Goal: Task Accomplishment & Management: Complete application form

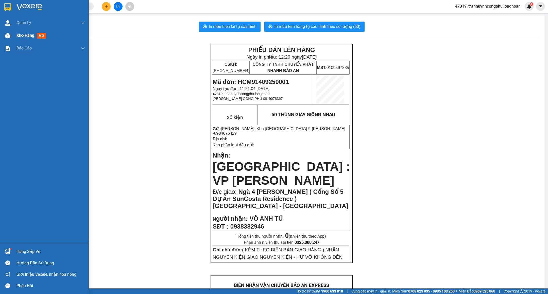
click at [30, 34] on span "Kho hàng" at bounding box center [26, 35] width 18 height 5
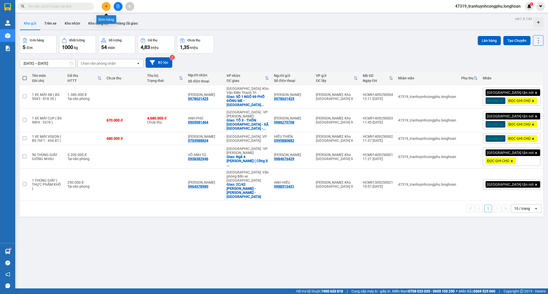
click at [106, 4] on button at bounding box center [106, 6] width 9 height 9
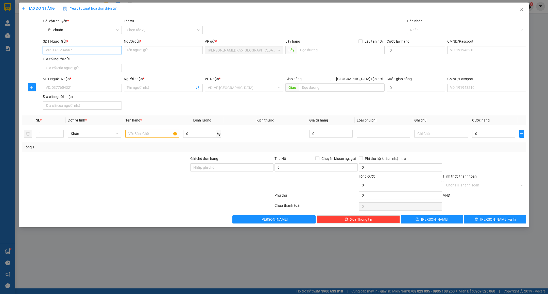
click at [427, 26] on div "Nhãn" at bounding box center [466, 30] width 119 height 8
type input "GTN"
click at [420, 39] on div "Giao tận nơi" at bounding box center [466, 41] width 113 height 6
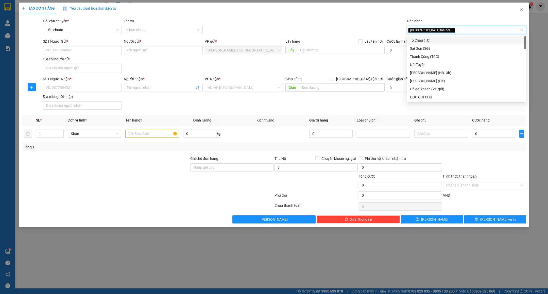
type input "D"
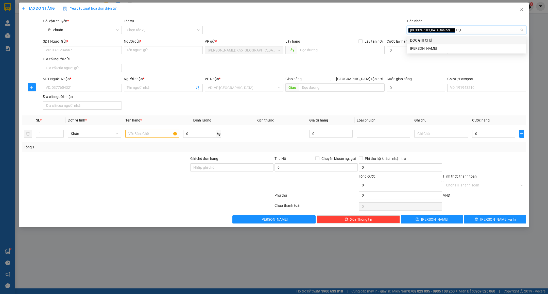
type input "ĐỌC"
click at [420, 39] on div "ĐỌC GHI CHÚ" at bounding box center [466, 41] width 113 height 6
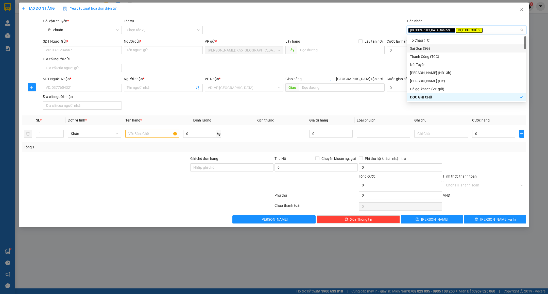
click at [334, 80] on input "[GEOGRAPHIC_DATA] tận nơi" at bounding box center [332, 79] width 4 height 4
checkbox input "true"
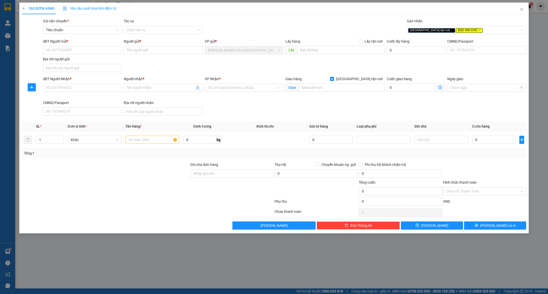
click at [252, 94] on div "VP Nhận * VD: VP Sài Gòn" at bounding box center [244, 85] width 79 height 18
click at [256, 92] on input "search" at bounding box center [242, 88] width 69 height 8
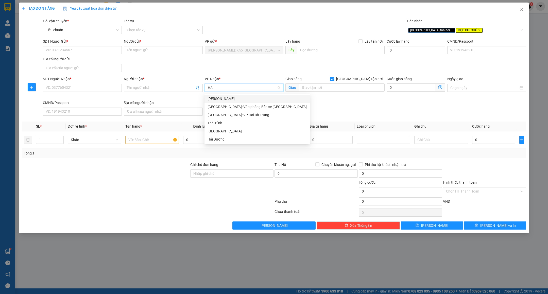
type input "HẢI"
click at [250, 104] on div "[GEOGRAPHIC_DATA]: Văn phòng Bến xe [GEOGRAPHIC_DATA]" at bounding box center [257, 107] width 105 height 8
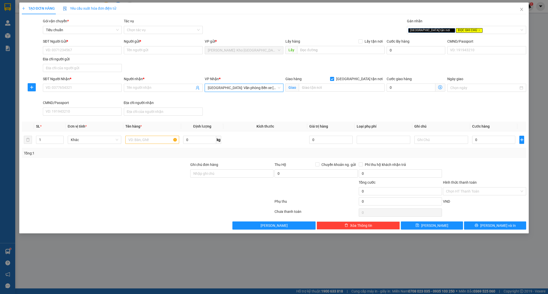
click at [76, 45] on div "SĐT Người Gửi *" at bounding box center [82, 43] width 79 height 8
click at [75, 50] on input "SĐT Người Gửi *" at bounding box center [82, 50] width 79 height 8
type input "0964007107"
click at [87, 58] on div "0964007107 - CHỊ THÙY" at bounding box center [82, 61] width 73 height 6
type input "CHỊ THÙY"
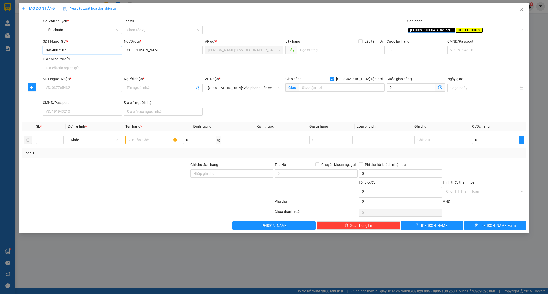
click at [84, 51] on input "0964007107" at bounding box center [82, 50] width 79 height 8
type input "0964007107"
click at [168, 53] on input "CHỊ THÙY" at bounding box center [163, 50] width 79 height 8
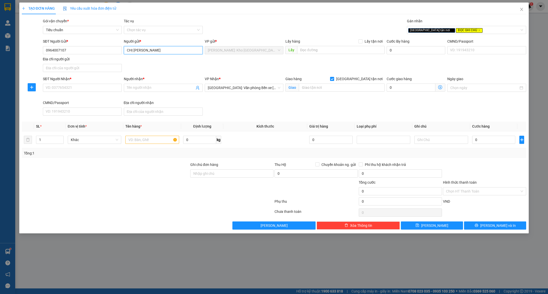
click at [168, 53] on input "CHỊ THÙY" at bounding box center [163, 50] width 79 height 8
type input "MS.THÙY"
click at [77, 89] on input "SĐT Người Nhận *" at bounding box center [82, 88] width 79 height 8
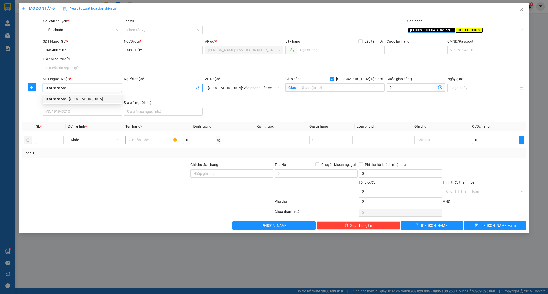
type input "0942878735"
click at [158, 88] on input "Người nhận *" at bounding box center [161, 88] width 68 height 6
click at [333, 89] on input "text" at bounding box center [342, 88] width 86 height 8
click at [165, 90] on input "MR.AN" at bounding box center [161, 88] width 68 height 6
type input "MR.AN ( 0902590541/DUY )"
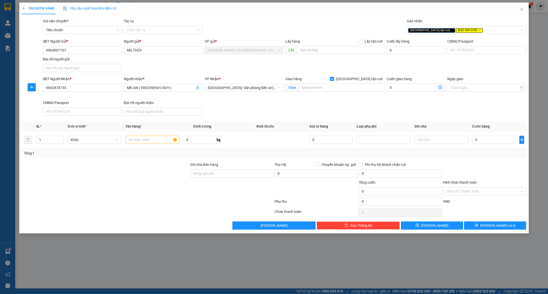
click at [139, 180] on div at bounding box center [105, 171] width 169 height 18
click at [72, 89] on input "0942878735" at bounding box center [82, 88] width 79 height 8
click at [89, 91] on input "0942878735" at bounding box center [82, 88] width 79 height 8
click at [323, 88] on input "text" at bounding box center [342, 88] width 86 height 8
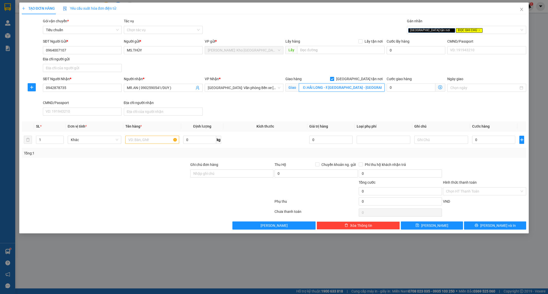
scroll to position [0, 80]
type input "TT.TRUYỀN THÔNG QUẢNG NINH - SỐ 2 Đ.HẢI LONG - F.ĐỒNG HẢI - TP.HẠ LONG - QUẢNG …"
click at [160, 141] on input "text" at bounding box center [152, 140] width 54 height 8
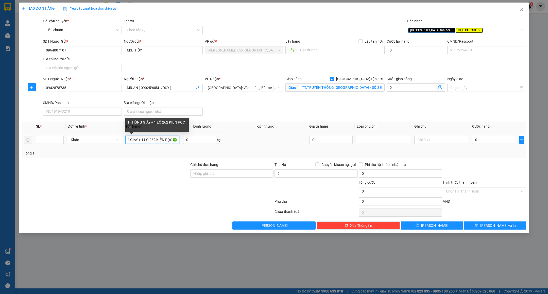
scroll to position [0, 16]
type input "1 THÙNG GIẤY + 1 LÔ 262 KIỆN PỌC PE"
type input "2"
click at [60, 139] on icon "up" at bounding box center [61, 139] width 2 height 2
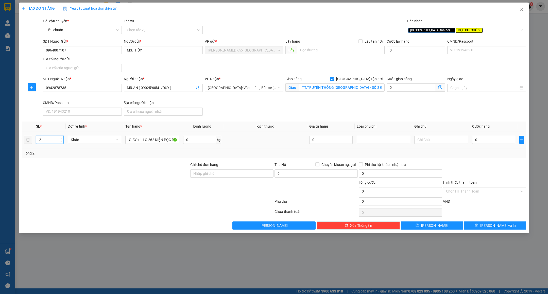
scroll to position [0, 0]
click at [142, 140] on input "1 THÙNG GIẤY + 1 LÔ 262 KIỆN PỌC PE" at bounding box center [152, 140] width 54 height 8
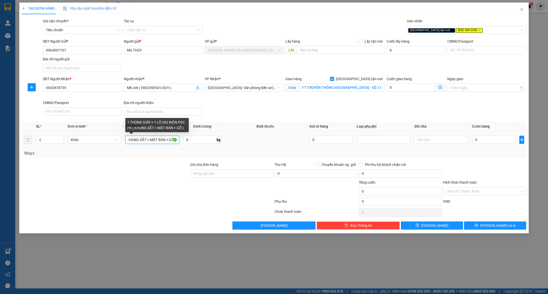
scroll to position [0, 71]
click at [140, 141] on input "1 THÙNG GIẤY + 1 LÔ 262 KIỆN PỌC PE ( KHUNG SẮT + MẶT BÀN + GỖ )" at bounding box center [152, 140] width 54 height 8
type input "1 THÙNG GIẤY ( SƠN ) + 1 LÔ 262 KIỆN PỌC PE ( KHUNG SẮT + MẶT BÀN + GỖ )"
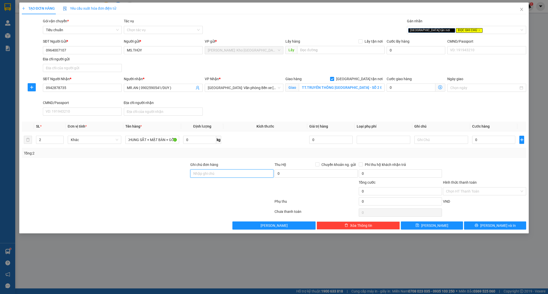
scroll to position [0, 0]
click at [213, 178] on input "Ghi chú đơn hàng" at bounding box center [231, 174] width 83 height 8
type input "N"
type input "HÀNG DỄ VỠ VẬN CHUYỂN NHẸ TAY - HƯ VỠ KHÔNG ĐỀN ( TẤT CẢ KIỆN HÀNG CÓ ĐÁNH SỐ 1…"
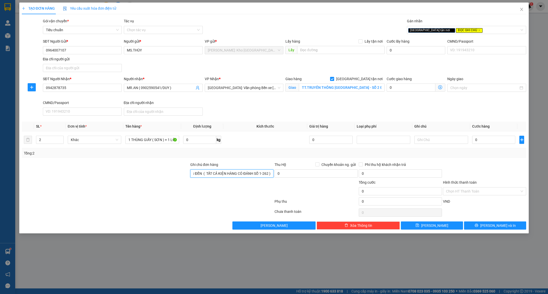
scroll to position [0, 0]
click at [186, 266] on div "TẠO ĐƠN HÀNG Yêu cầu xuất hóa đơn điện tử Transit Pickup Surcharge Ids Transit …" at bounding box center [274, 147] width 548 height 294
click at [88, 51] on input "0964007107" at bounding box center [82, 50] width 79 height 8
click at [127, 198] on div at bounding box center [105, 189] width 169 height 18
click at [321, 89] on input "TT.TRUYỀN THÔNG QUẢNG NINH - SỐ 2 Đ.HẢI LONG - F.ĐỒNG HẢI - TP.HẠ LONG - QUẢNG …" at bounding box center [342, 88] width 86 height 8
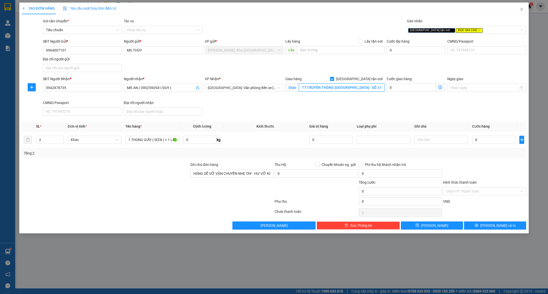
scroll to position [0, 80]
click at [287, 114] on div "SĐT Người Nhận * 0942878735 Người nhận * MR.AN ( 0902590541/DUY ) VP Nhận * Hải…" at bounding box center [285, 97] width 486 height 42
click at [151, 49] on input "MS.THÙY" at bounding box center [163, 50] width 79 height 8
click at [174, 69] on div "SĐT Người Gửi * 0964007107 Người gửi * MS.THÙY MS.THÙY VP gửi * Hồ Chí Minh: Kh…" at bounding box center [285, 57] width 486 height 36
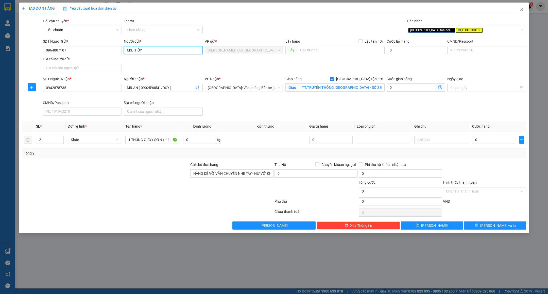
click at [161, 53] on input "MS.THÙY" at bounding box center [163, 50] width 79 height 8
click at [169, 70] on div "SĐT Người Gửi * 0964007107 Người gửi * MS.THÙY MS.THÙY VP gửi * Hồ Chí Minh: Kh…" at bounding box center [285, 57] width 486 height 36
click at [163, 54] on input "MS.THÙY" at bounding box center [163, 50] width 79 height 8
click at [94, 86] on input "0942878735" at bounding box center [82, 88] width 79 height 8
click at [132, 87] on input "MR.AN ( 0902590541/DUY )" at bounding box center [161, 88] width 68 height 6
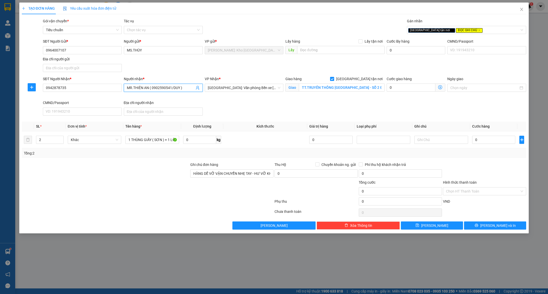
type input "MR.THIÊN AN ( 0902590541/DUY )"
click at [297, 115] on div "SĐT Người Nhận * 0942878735 Người nhận * MR.THIÊN AN ( 0902590541/DUY ) MR.THIÊ…" at bounding box center [285, 97] width 486 height 42
click at [252, 112] on div "SĐT Người Nhận * 0942878735 Người nhận * MR.THIÊN AN ( 0902590541/DUY ) VP Nhận…" at bounding box center [285, 97] width 486 height 42
click at [188, 89] on input "MR.THIÊN AN ( 0902590541/DUY )" at bounding box center [161, 88] width 68 height 6
click at [245, 131] on th "Kích thước" at bounding box center [265, 127] width 84 height 10
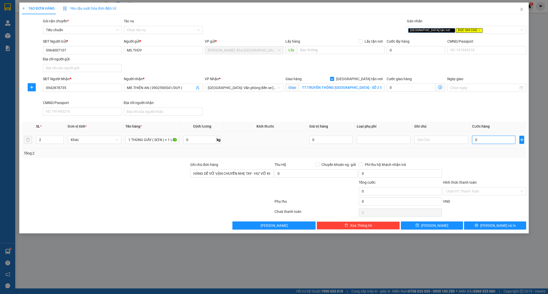
click at [488, 139] on input "0" at bounding box center [494, 140] width 43 height 8
type input "2"
type input "20"
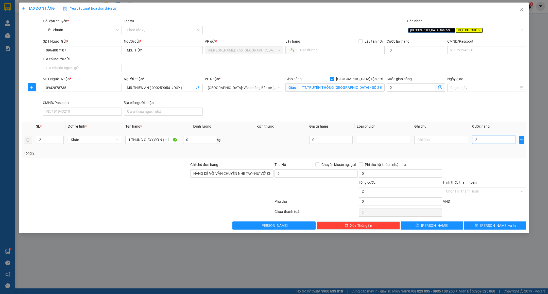
type input "20"
type input "200"
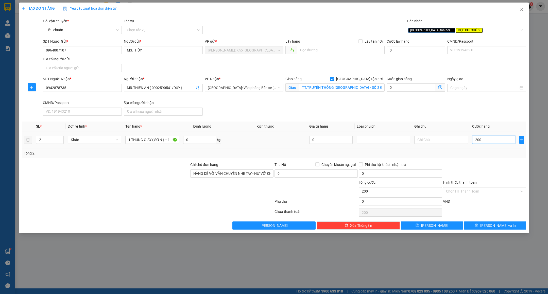
type input "2.000"
type input "20.000"
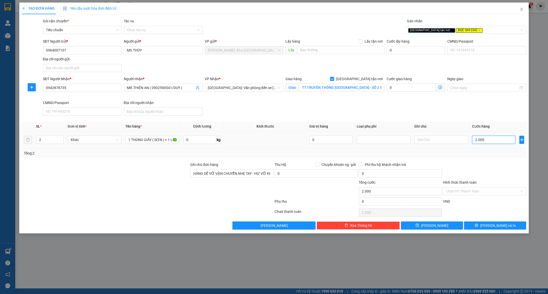
type input "20.000"
type input "200.000"
type input "2.000.000"
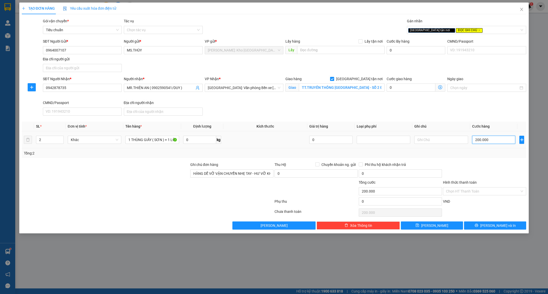
type input "2.000.000"
type input "20.000.000"
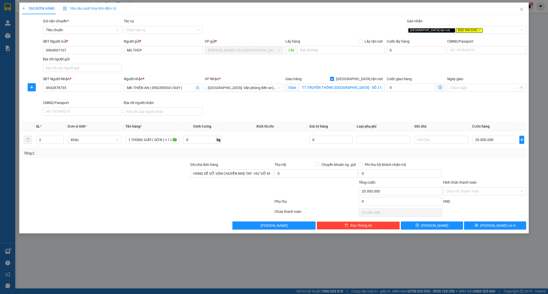
type input "20.000.000"
click at [493, 162] on div "Transit Pickup Surcharge Ids Transit Deliver Surcharge Ids Transit Deliver Surc…" at bounding box center [274, 124] width 505 height 212
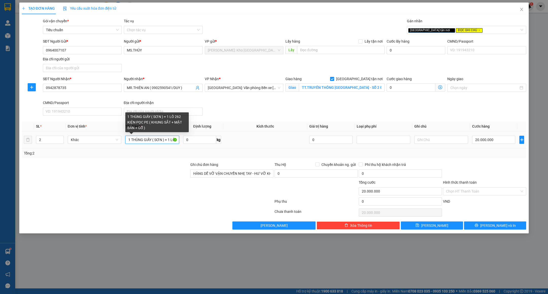
click at [161, 140] on input "1 THÙNG GIẤY ( SƠN ) + 1 LÔ 262 KIỆN PỌC PE ( KHUNG SẮT + MẶT BÀN + GỖ )" at bounding box center [152, 140] width 54 height 8
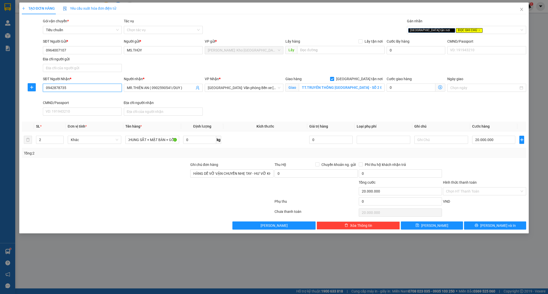
click at [89, 88] on input "0942878735" at bounding box center [82, 88] width 79 height 8
click at [147, 71] on div "SĐT Người Gửi * 0964007107 Người gửi * MS.THÙY VP gửi * Hồ Chí Minh: Kho Thủ Đứ…" at bounding box center [285, 57] width 486 height 36
click at [105, 90] on input "0942878735" at bounding box center [82, 88] width 79 height 8
click at [143, 66] on div "SĐT Người Gửi * 0964007107 Người gửi * MS.THÙY VP gửi * Hồ Chí Minh: Kho Thủ Đứ…" at bounding box center [285, 57] width 486 height 36
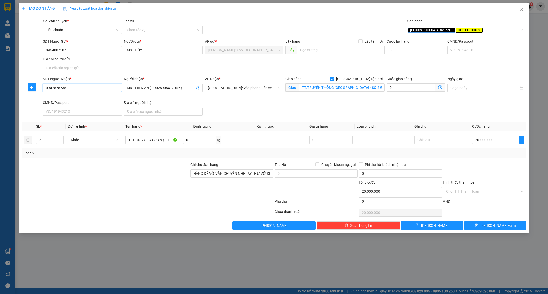
click at [88, 88] on input "0942878735" at bounding box center [82, 88] width 79 height 8
click at [138, 70] on div "SĐT Người Gửi * 0964007107 Người gửi * MS.THÙY VP gửi * Hồ Chí Minh: Kho Thủ Đứ…" at bounding box center [285, 57] width 486 height 36
click at [77, 88] on input "0942878735" at bounding box center [82, 88] width 79 height 8
click at [187, 71] on div "SĐT Người Gửi * 0964007107 Người gửi * MS.THÙY VP gửi * Hồ Chí Minh: Kho Thủ Đứ…" at bounding box center [285, 57] width 486 height 36
click at [449, 163] on div "Transit Pickup Surcharge Ids Transit Deliver Surcharge Ids Transit Deliver Surc…" at bounding box center [274, 124] width 505 height 212
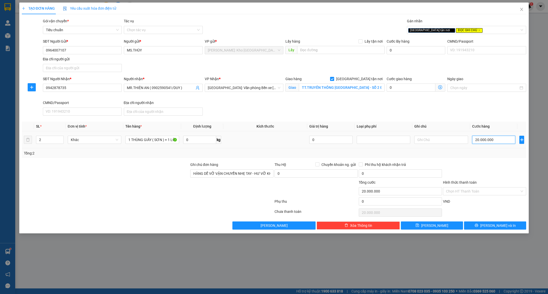
click at [494, 142] on input "20.000.000" at bounding box center [494, 140] width 43 height 8
click at [350, 84] on div "Giao hàng Giao tận nơi" at bounding box center [335, 80] width 99 height 8
click at [351, 89] on input "TT.TRUYỀN THÔNG QUẢNG NINH - SỐ 2 Đ.HẢI LONG - F.ĐỒNG HẢI - TP.HẠ LONG - QUẢNG …" at bounding box center [342, 88] width 86 height 8
click at [70, 88] on input "0942878735" at bounding box center [82, 88] width 79 height 8
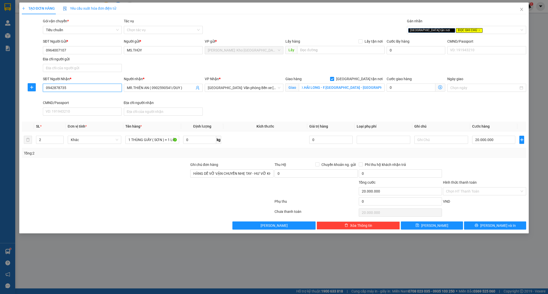
scroll to position [0, 0]
click at [70, 88] on input "0942878735" at bounding box center [82, 88] width 79 height 8
click at [84, 77] on div "SĐT Người Nhận *" at bounding box center [82, 79] width 79 height 6
click at [84, 84] on input "0942878735" at bounding box center [82, 88] width 79 height 8
click at [101, 67] on input "Địa chỉ người gửi" at bounding box center [82, 68] width 79 height 8
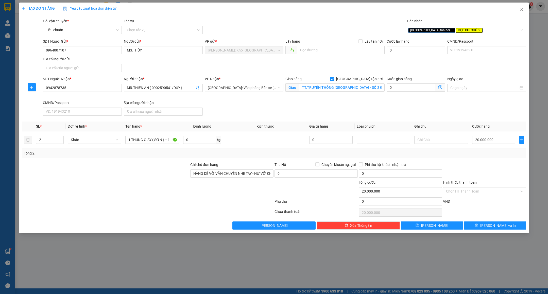
click at [127, 69] on div "SĐT Người Gửi * 0964007107 Người gửi * MS.THÙY VP gửi * Hồ Chí Minh: Kho Thủ Đứ…" at bounding box center [285, 57] width 486 height 36
click at [128, 69] on div "SĐT Người Gửi * 0964007107 Người gửi * MS.THÙY VP gửi * Hồ Chí Minh: Kho Thủ Đứ…" at bounding box center [285, 57] width 486 height 36
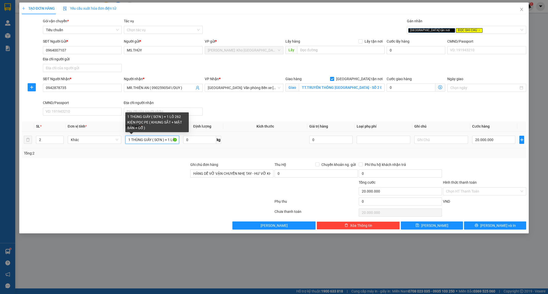
click at [148, 140] on input "1 THÙNG GIẤY ( SƠN ) + 1 LÔ 262 KIỆN PỌC PE ( KHUNG SẮT + MẶT BÀN + GỖ )" at bounding box center [152, 140] width 54 height 8
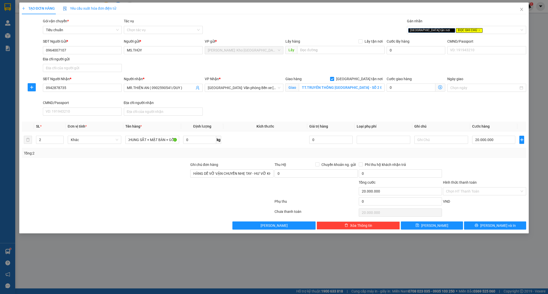
click at [71, 84] on div "SĐT Người Nhận *" at bounding box center [82, 80] width 79 height 8
click at [92, 57] on div "Địa chỉ người gửi" at bounding box center [82, 59] width 79 height 6
click at [92, 64] on input "Địa chỉ người gửi" at bounding box center [82, 68] width 79 height 8
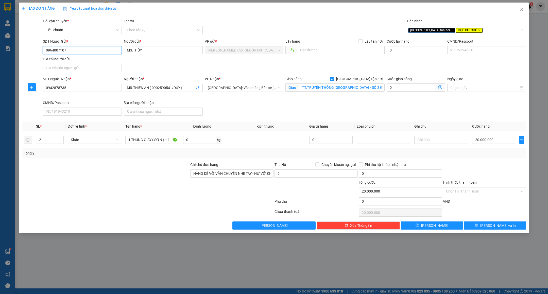
click at [99, 51] on input "0964007107" at bounding box center [82, 50] width 79 height 8
click at [91, 87] on input "0942878735" at bounding box center [82, 88] width 79 height 8
click at [205, 234] on div "TẠO ĐƠN HÀNG Yêu cầu xuất hóa đơn điện tử Transit Pickup Surcharge Ids Transit …" at bounding box center [274, 118] width 510 height 231
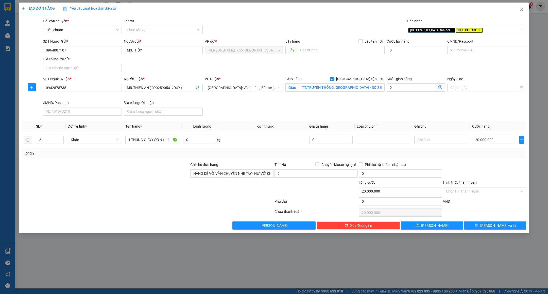
click at [450, 158] on div "Tổng: 2" at bounding box center [274, 154] width 505 height 10
click at [496, 226] on span "Lưu và In" at bounding box center [499, 226] width 36 height 6
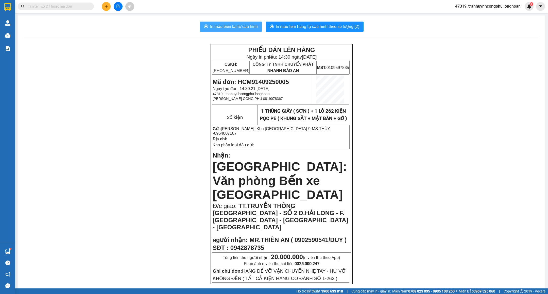
click at [220, 24] on span "In mẫu biên lai tự cấu hình" at bounding box center [234, 26] width 48 height 6
click at [247, 28] on span "In mẫu biên lai tự cấu hình" at bounding box center [234, 26] width 48 height 6
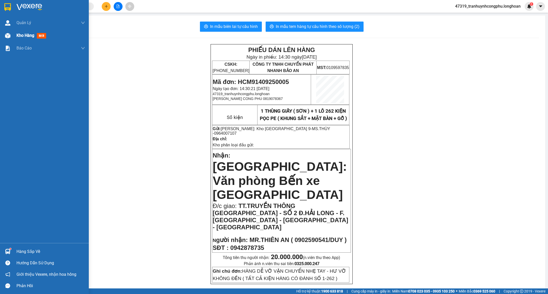
click at [31, 38] on span "Kho hàng" at bounding box center [26, 35] width 18 height 5
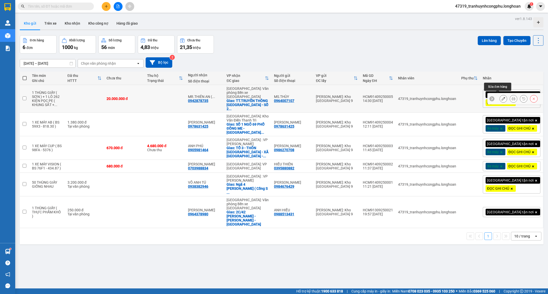
click at [502, 98] on icon at bounding box center [504, 99] width 4 height 4
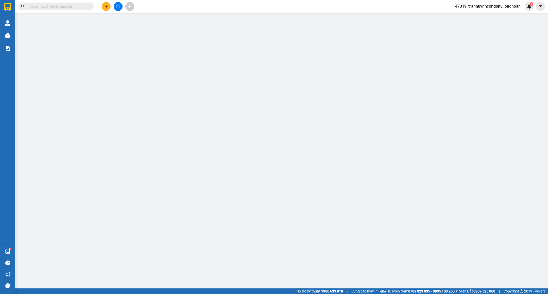
type input "0964007107"
type input "MS.THÙY"
type input "0942878735"
type input "MR.THIÊN AN ( 0902590541/DUY )"
checkbox input "true"
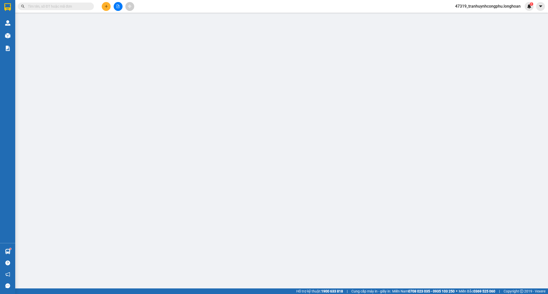
type input "TT.TRUYỀN THÔNG QUẢNG NINH - SỐ 2 Đ.HẢI LONG - F.ĐỒNG HẢI - TP.HẠ LONG - QUẢNG …"
type input "HÀNG DỄ VỠ VẬN CHUYỂN NHẸ TAY - HƯ VỠ KHÔNG ĐỀN ( TẤT CẢ KIỆN HÀNG CÓ ĐÁNH SỐ 1…"
type input "20.000.000"
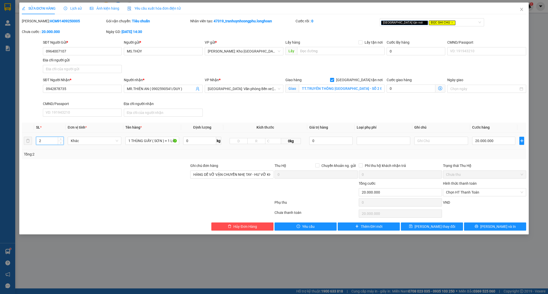
click at [49, 142] on input "2" at bounding box center [49, 141] width 27 height 8
type input "263"
click at [53, 168] on div at bounding box center [105, 172] width 169 height 18
click at [482, 230] on button "Lưu và In" at bounding box center [495, 227] width 62 height 8
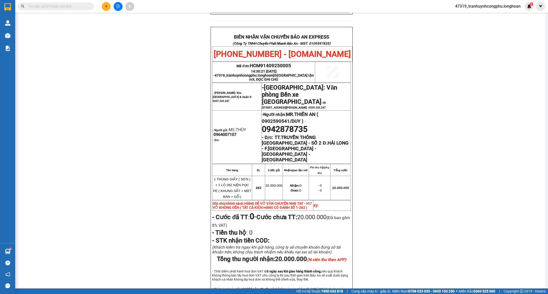
scroll to position [271, 0]
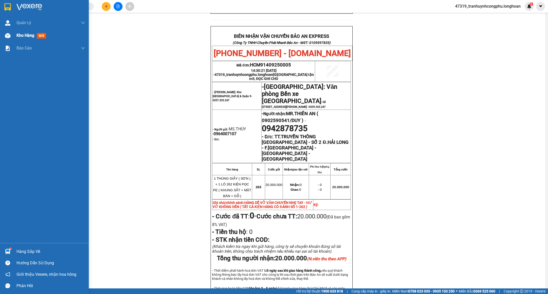
click at [18, 34] on span "Kho hàng" at bounding box center [26, 35] width 18 height 5
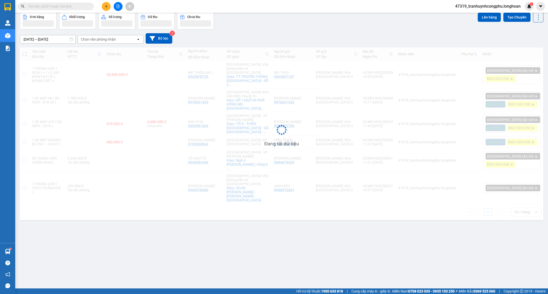
scroll to position [24, 0]
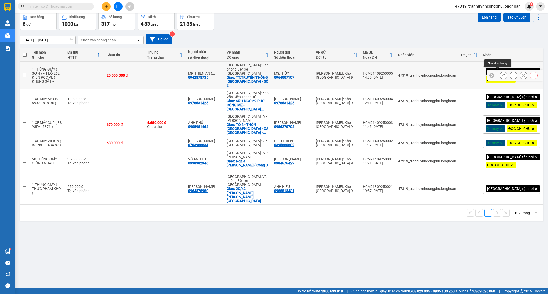
click at [500, 73] on button at bounding box center [503, 75] width 7 height 9
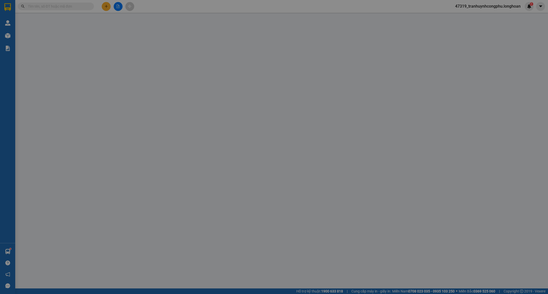
type input "0964007107"
type input "MS.THÙY"
type input "0942878735"
type input "MR.THIÊN AN ( 0902590541/DUY )"
checkbox input "true"
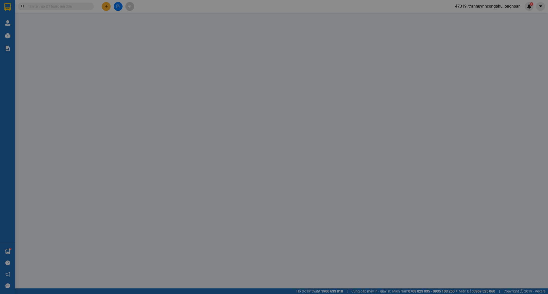
type input "TT.TRUYỀN THÔNG QUẢNG NINH - SỐ 2 Đ.HẢI LONG - F.ĐỒNG HẢI - TP.HẠ LONG - QUẢNG …"
type input "HÀNG DỄ VỠ VẬN CHUYỂN NHẸ TAY - HƯ VỠ KHÔNG ĐỀN ( TẤT CẢ KIỆN HÀNG CÓ ĐÁNH SỐ 1…"
type input "20.000.000"
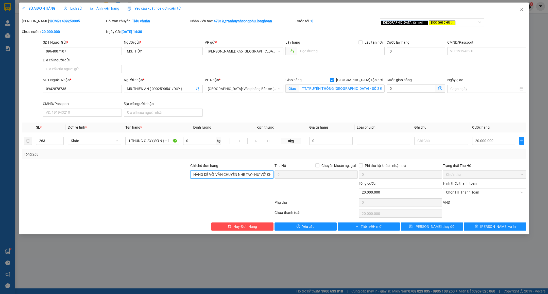
click at [207, 174] on input "HÀNG DỄ VỠ VẬN CHUYỂN NHẸ TAY - HƯ VỠ KHÔNG ĐỀN ( TẤT CẢ KIỆN HÀNG CÓ ĐÁNH SỐ 1…" at bounding box center [231, 175] width 83 height 8
type input "HÀNG DỄ VỠ VẬN CHUYỂN NHẸ TAY - HƯ VỠ KHÔNG ĐỀN ( TẤT CẢ KIỆN HÀNG CÓ ĐÁNH SỐ 1…"
click at [210, 200] on div at bounding box center [147, 204] width 253 height 10
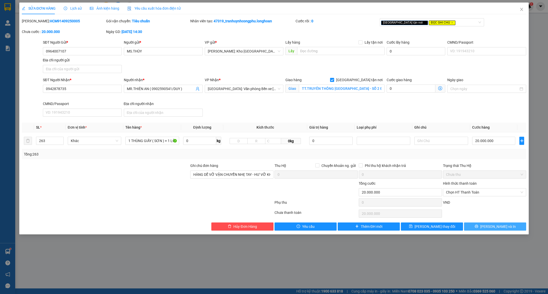
click at [482, 227] on button "Lưu và In" at bounding box center [495, 227] width 62 height 8
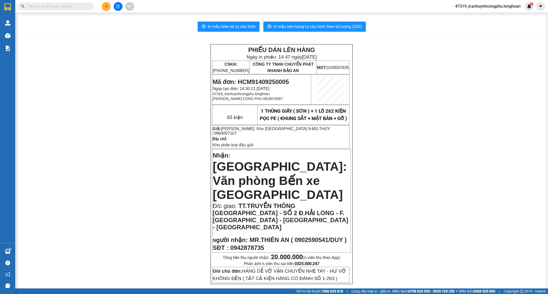
scroll to position [5, 0]
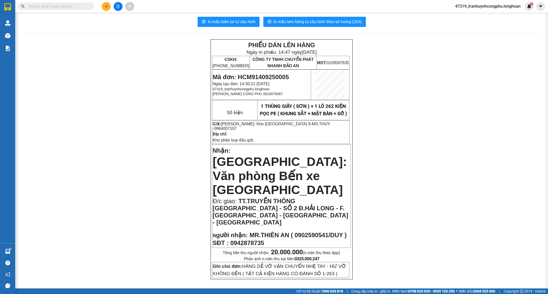
click at [334, 21] on span "In mẫu tem hàng tự cấu hình theo số lượng (263)" at bounding box center [318, 22] width 88 height 6
click at [351, 24] on span "In mẫu tem hàng tự cấu hình theo số lượng (263)" at bounding box center [318, 22] width 88 height 6
click at [313, 26] on button "In mẫu tem hàng tự cấu hình theo số lượng (263)" at bounding box center [315, 22] width 103 height 10
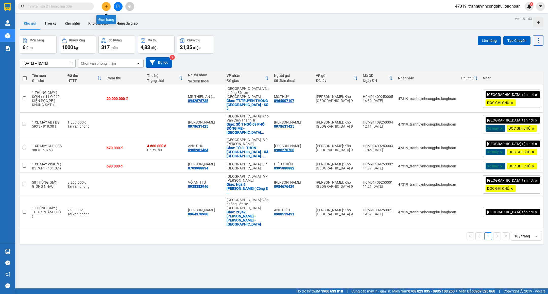
click at [107, 7] on icon "plus" at bounding box center [107, 7] width 4 height 4
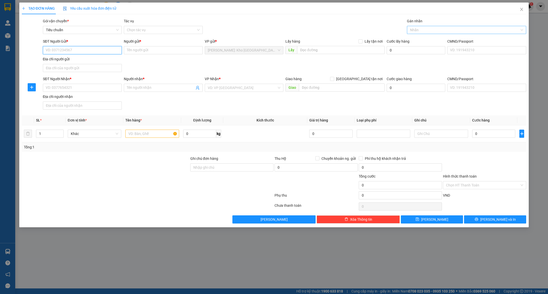
click at [431, 30] on div at bounding box center [465, 30] width 112 height 6
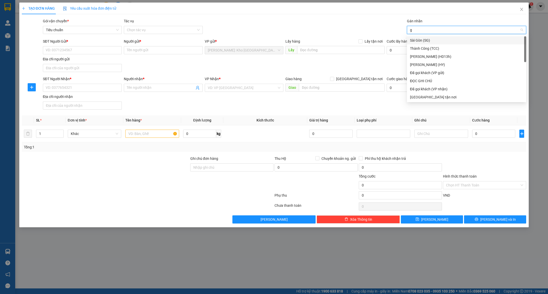
type input "gt"
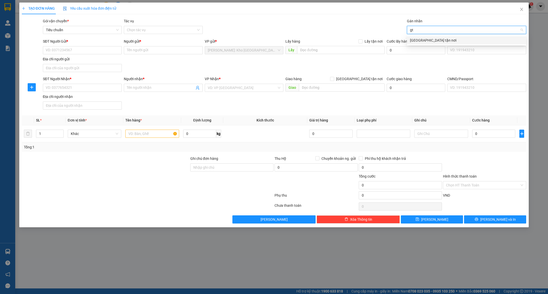
click at [421, 38] on div "Giao tận nơi" at bounding box center [466, 41] width 113 height 6
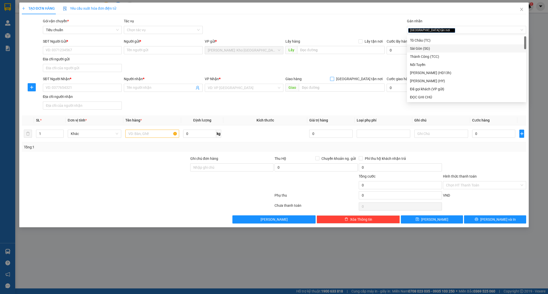
click at [371, 78] on span "[GEOGRAPHIC_DATA] tận nơi" at bounding box center [359, 79] width 51 height 6
click at [334, 78] on input "[GEOGRAPHIC_DATA] tận nơi" at bounding box center [332, 79] width 4 height 4
checkbox input "true"
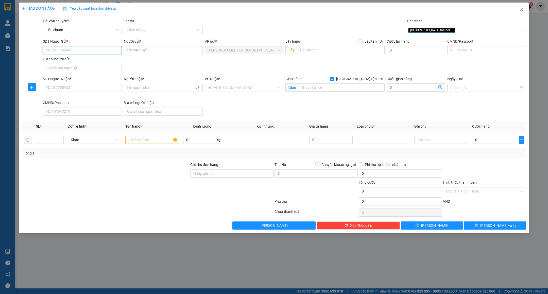
click at [105, 51] on input "SĐT Người Gửi *" at bounding box center [82, 50] width 79 height 8
click at [78, 61] on div "0376305034 - Lyly" at bounding box center [82, 61] width 73 height 6
type input "0376305034"
type input "Lyly"
type input "0376305034"
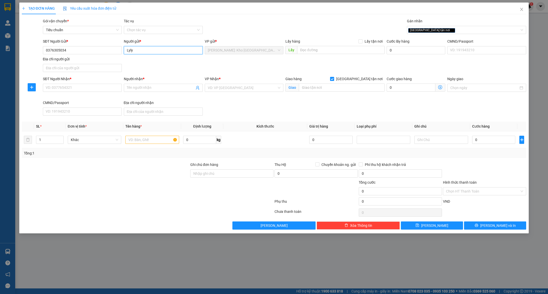
click at [136, 52] on input "Lyly" at bounding box center [163, 50] width 79 height 8
type input "L"
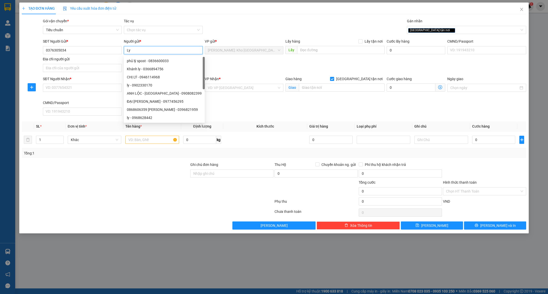
type input "L"
type input "LYLY"
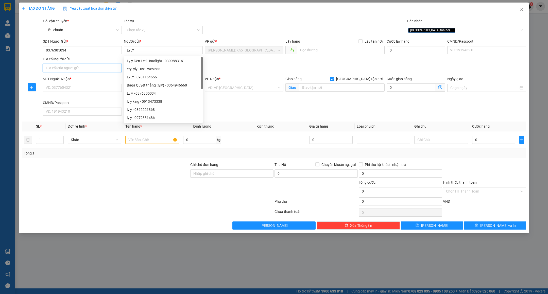
click at [95, 65] on input "Địa chỉ người gửi" at bounding box center [82, 68] width 79 height 8
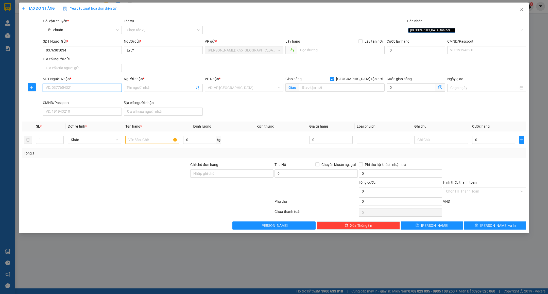
click at [97, 85] on input "SĐT Người Nhận *" at bounding box center [82, 88] width 79 height 8
click at [80, 101] on div "0356732999 - Dương" at bounding box center [82, 99] width 73 height 6
type input "0356732999"
type input "Dương"
type input "203 Nguyễn Tri Phương, Vĩnh Trung, Thanh Khê, Đà Nẵng"
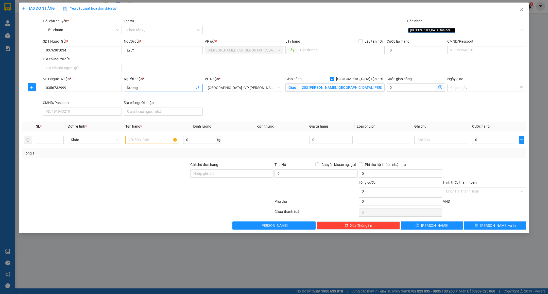
click at [165, 88] on input "Dương" at bounding box center [161, 88] width 68 height 6
click at [165, 88] on input "Người nhận *" at bounding box center [161, 88] width 68 height 6
click at [78, 88] on input "0356732999" at bounding box center [82, 88] width 79 height 8
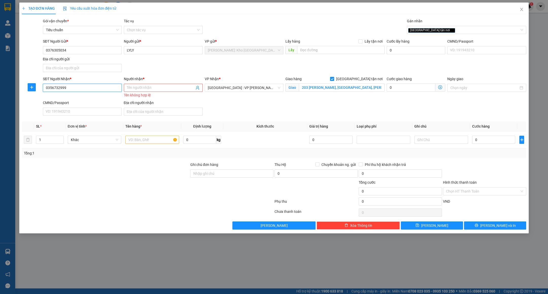
click at [78, 88] on input "0356732999" at bounding box center [82, 88] width 79 height 8
click at [140, 86] on input "Người nhận *" at bounding box center [161, 88] width 68 height 6
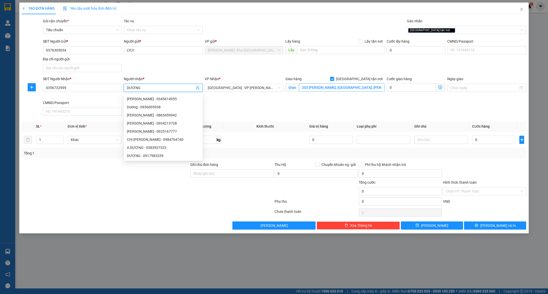
type input "DƯƠNG"
click at [339, 88] on input "203 Nguyễn Tri Phương, Vĩnh Trung, Thanh Khê, Đà Nẵng" at bounding box center [342, 88] width 86 height 8
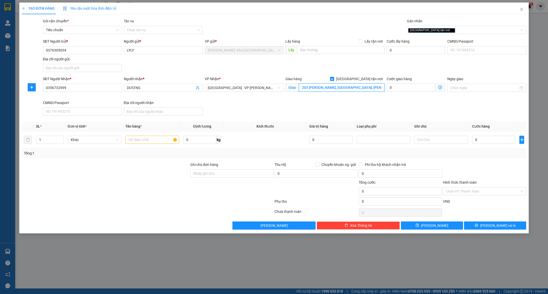
paste input "0356732999"
type input "0356732999"
click at [105, 90] on input "0356732999" at bounding box center [82, 88] width 79 height 8
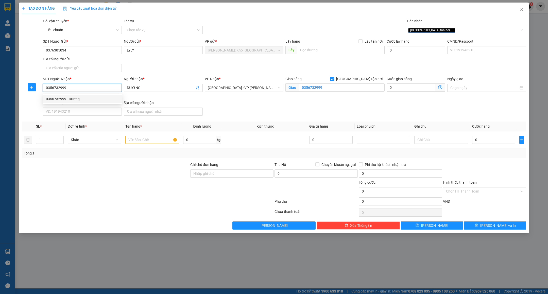
click at [96, 97] on div "0356732999 - Dương" at bounding box center [82, 99] width 73 height 6
type input "Dương"
type input "203 Nguyễn Tri Phương, Vĩnh Trung, Thanh Khê, Đà Nẵng"
click at [163, 90] on input "Dương" at bounding box center [161, 88] width 68 height 6
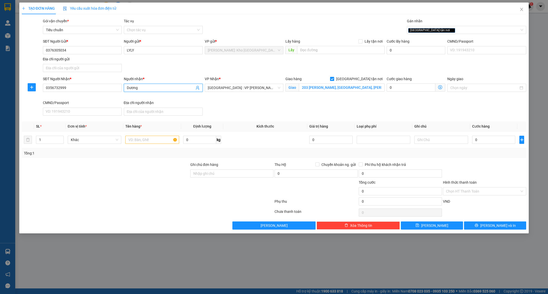
click at [163, 90] on input "Dương" at bounding box center [161, 88] width 68 height 6
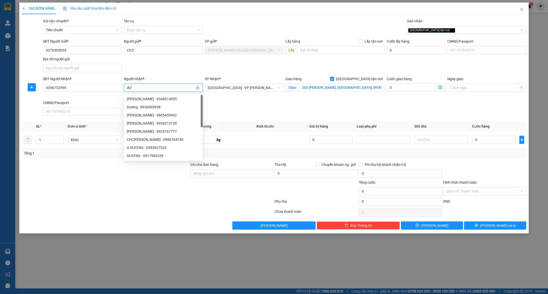
type input "d"
type input "DƯƠNG"
click at [310, 89] on input "203 Nguyễn Tri Phương, Vĩnh Trung, Thanh Khê, Đà Nẵng" at bounding box center [342, 88] width 86 height 8
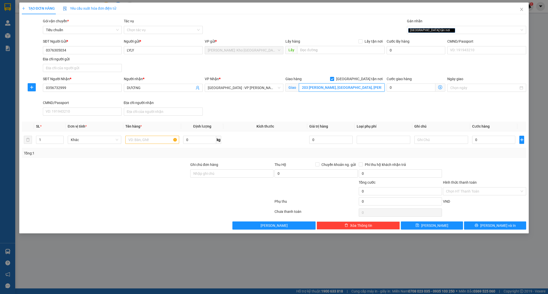
paste input "- Vĩnh Trung - Thanh Khê -"
click at [342, 110] on div "SĐT Người Nhận * 0356732999 Người nhận * DƯƠNG VP Nhận * Đà Nẵng : VP Thanh Khê…" at bounding box center [285, 97] width 486 height 42
click at [307, 87] on input "203 Nguyễn Tri Phương - Vĩnh Trung - Thanh Khê - Đà Nẵng" at bounding box center [342, 88] width 86 height 8
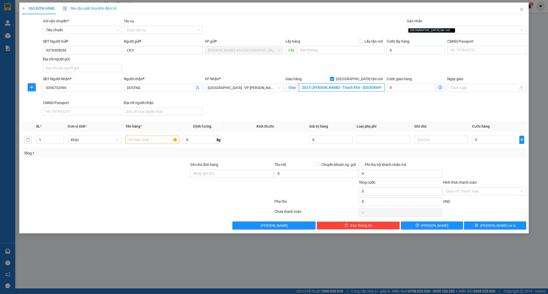
type input "203 Đ.Nguyễn Tri Phương - Vĩnh Trung - Thanh Khê - Đà Nẵng"
click at [328, 108] on div "SĐT Người Nhận * 0356732999 Người nhận * DƯƠNG VP Nhận * Đà Nẵng : VP Thanh Khê…" at bounding box center [285, 97] width 486 height 42
click at [159, 144] on input "text" at bounding box center [152, 140] width 54 height 8
type input "1 THÙNG GIẤY"
click at [204, 173] on input "Ghi chú đơn hàng" at bounding box center [231, 174] width 83 height 8
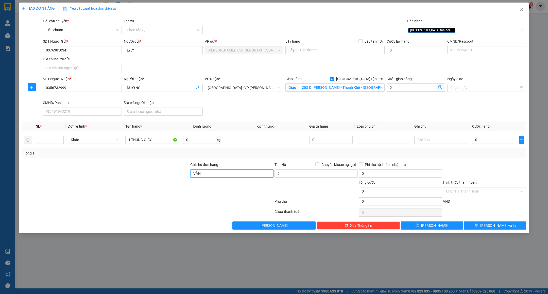
type input "VẬN CHUYỂN NHẸ TAY - HƯ VỠ KHÔNG ĐỀN"
click at [482, 138] on input "0" at bounding box center [494, 140] width 43 height 8
type input "1"
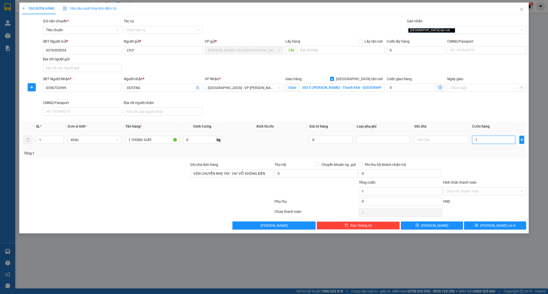
type input "18"
type input "180"
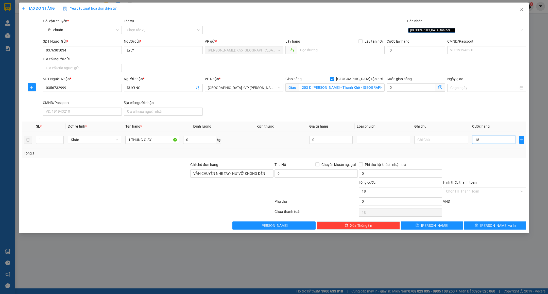
type input "180"
type input "180.000"
click at [470, 172] on div at bounding box center [485, 171] width 84 height 18
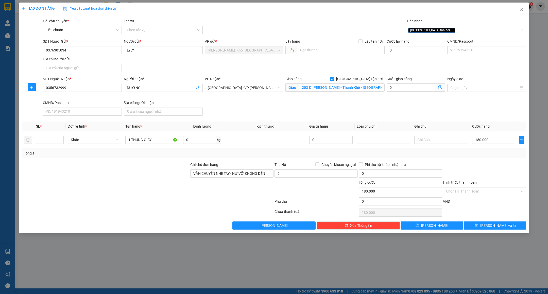
click at [504, 158] on div "Tổng: 1" at bounding box center [274, 154] width 505 height 10
click at [198, 138] on input "0" at bounding box center [199, 140] width 33 height 8
click at [110, 203] on div at bounding box center [147, 203] width 253 height 10
type input "25"
click at [485, 227] on button "Lưu và In" at bounding box center [495, 226] width 62 height 8
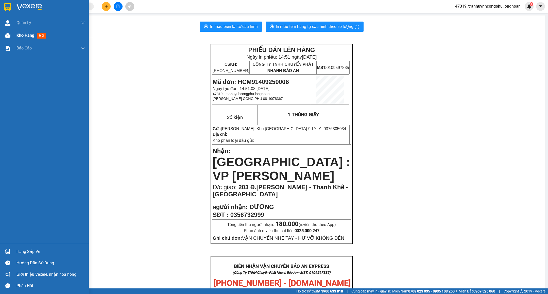
click at [13, 35] on div "Kho hàng mới" at bounding box center [44, 35] width 89 height 13
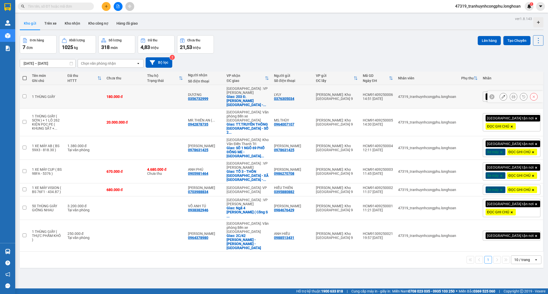
click at [500, 93] on div at bounding box center [504, 97] width 8 height 8
click at [502, 95] on icon at bounding box center [504, 97] width 4 height 4
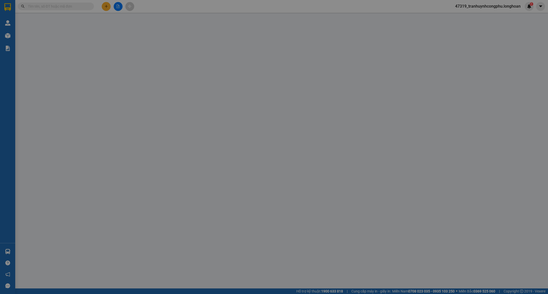
type input "0376305034"
type input "LYLY"
type input "0356732999"
type input "DƯƠNG"
checkbox input "true"
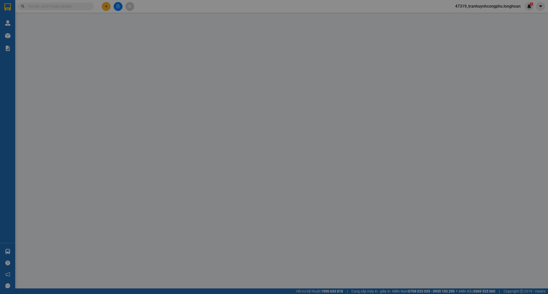
type input "203 Đ.Nguyễn Tri Phương - Vĩnh Trung - Thanh Khê - Đà Nẵng"
type input "VẬN CHUYỂN NHẸ TAY - HƯ VỠ KHÔNG ĐỀN"
type input "180.000"
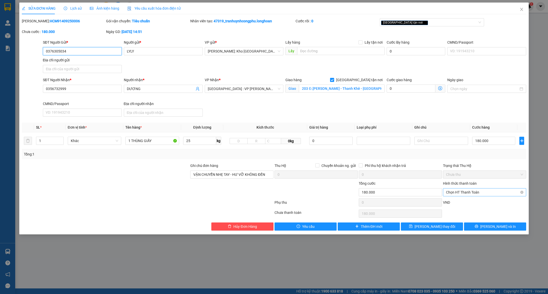
click at [470, 191] on span "Chọn HT Thanh Toán" at bounding box center [484, 193] width 77 height 8
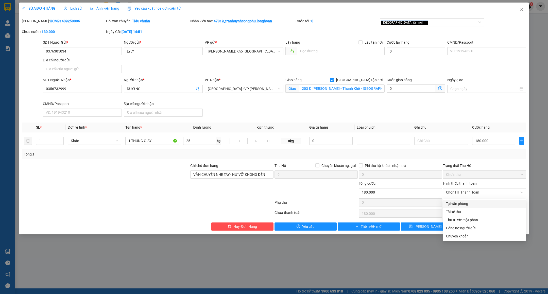
click at [468, 199] on div "Total Paid Fee 0 Total UnPaid Fee 180.000 Cash Collection Total Fee Mã ĐH: HCM9…" at bounding box center [274, 124] width 505 height 213
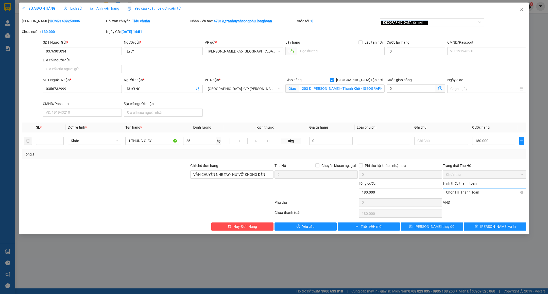
click at [472, 192] on span "Chọn HT Thanh Toán" at bounding box center [484, 193] width 77 height 8
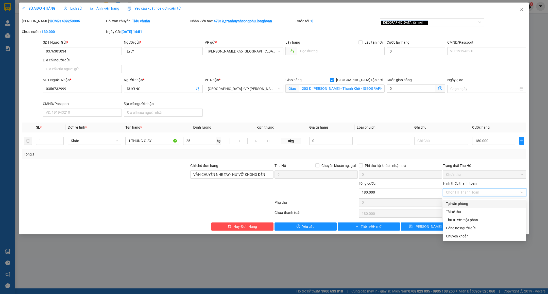
click at [462, 203] on div "Tại văn phòng" at bounding box center [484, 204] width 77 height 6
type input "0"
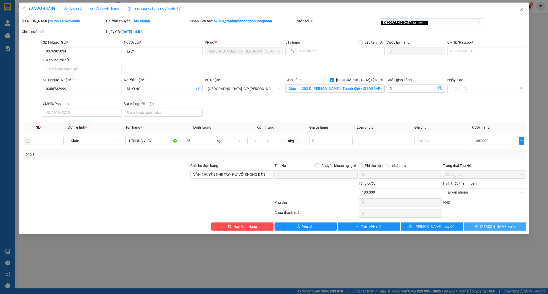
click at [480, 227] on button "Lưu và In" at bounding box center [495, 227] width 62 height 8
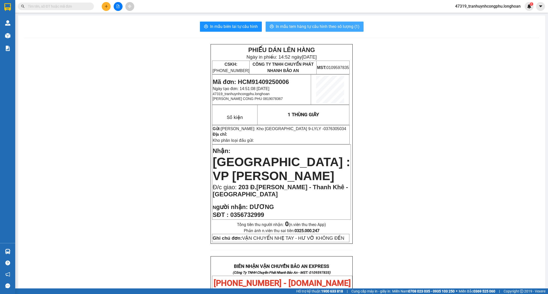
click at [326, 25] on span "In mẫu tem hàng tự cấu hình theo số lượng (1)" at bounding box center [318, 26] width 84 height 6
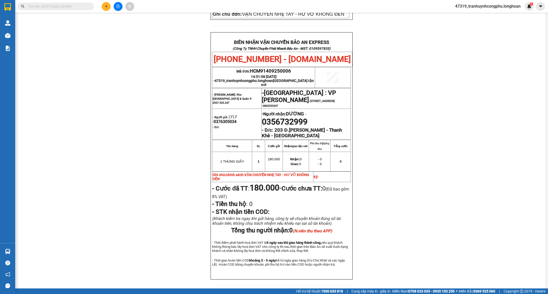
scroll to position [221, 0]
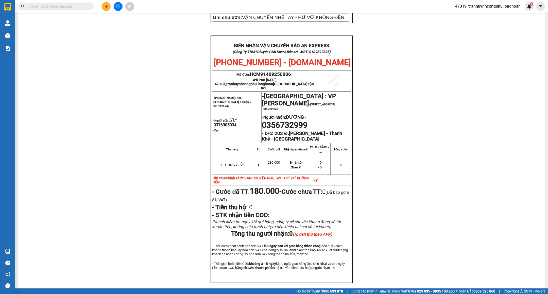
click at [465, 139] on div "PHIẾU DÁN LÊN HÀNG Ngày in phiếu: 14:52 ngày 14-09-2025 CSKH: 1900.06.88.33 CÔN…" at bounding box center [281, 59] width 515 height 472
click at [146, 169] on div "PHIẾU DÁN LÊN HÀNG Ngày in phiếu: 14:52 ngày 14-09-2025 CSKH: 1900.06.88.33 CÔN…" at bounding box center [281, 59] width 515 height 472
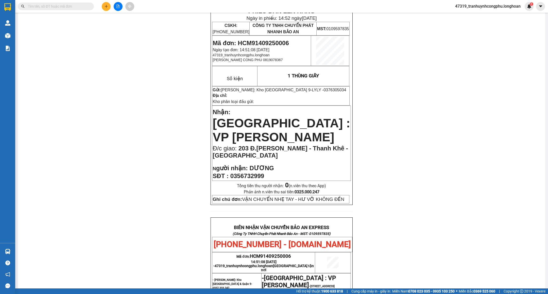
scroll to position [0, 0]
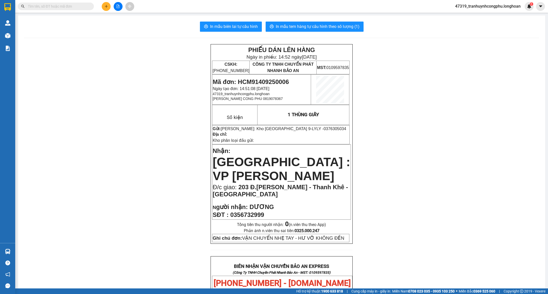
click at [277, 78] on span "Mã đơn: HCM91409250006" at bounding box center [251, 81] width 76 height 7
click at [278, 80] on span "Mã đơn: HCM91409250006" at bounding box center [251, 81] width 76 height 7
copy span "HCM91409250006"
click at [99, 81] on div "PHIẾU DÁN LÊN HÀNG Ngày in phiếu: 14:52 ngày 14-09-2025 CSKH: 1900.06.88.33 CÔN…" at bounding box center [281, 280] width 515 height 472
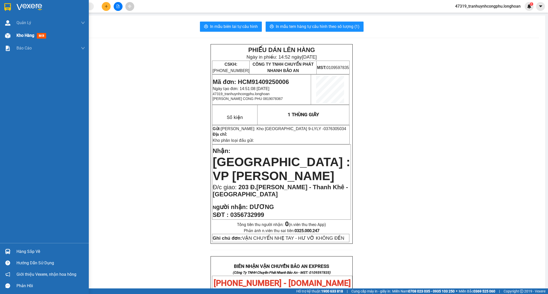
click at [13, 37] on div "Kho hàng mới" at bounding box center [44, 35] width 89 height 13
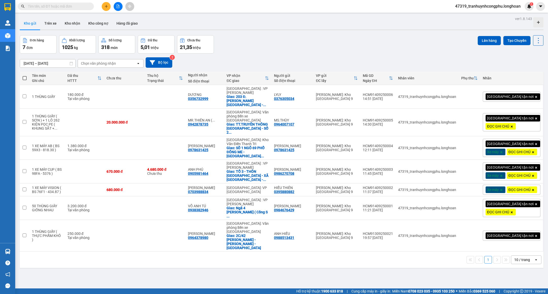
click at [106, 7] on icon "plus" at bounding box center [107, 7] width 4 height 4
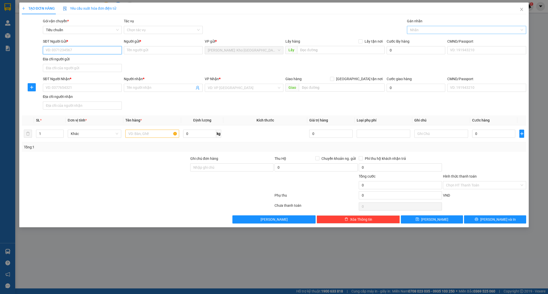
click at [441, 32] on div at bounding box center [465, 30] width 112 height 6
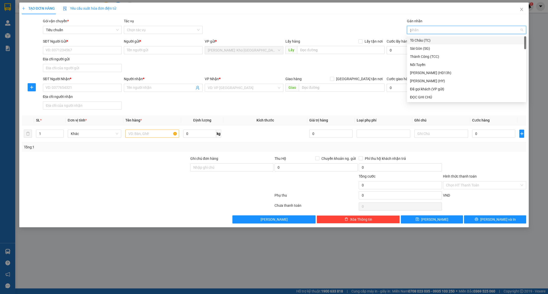
type input "gt"
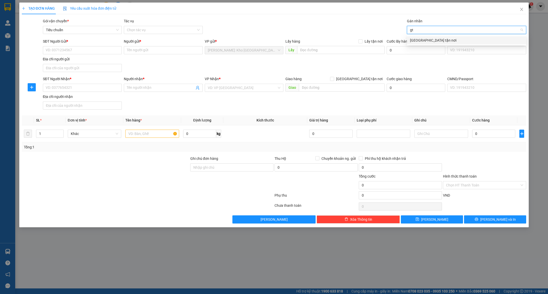
click at [434, 40] on div "[GEOGRAPHIC_DATA] tận nơi" at bounding box center [466, 41] width 113 height 6
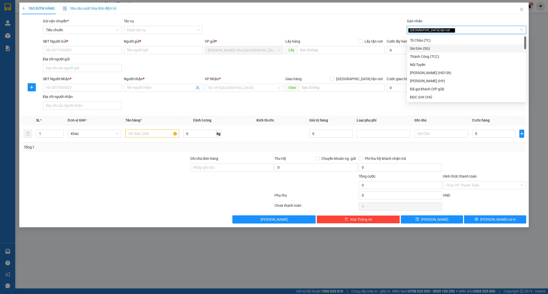
click at [376, 79] on span "[GEOGRAPHIC_DATA] tận nơi" at bounding box center [359, 79] width 51 height 6
click at [334, 79] on input "[GEOGRAPHIC_DATA] tận nơi" at bounding box center [332, 79] width 4 height 4
checkbox input "true"
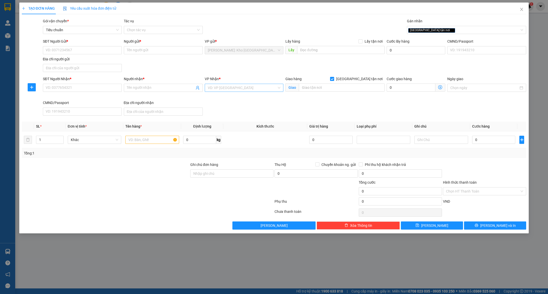
click at [252, 84] on div "VD: VP Sài Gòn" at bounding box center [244, 88] width 79 height 8
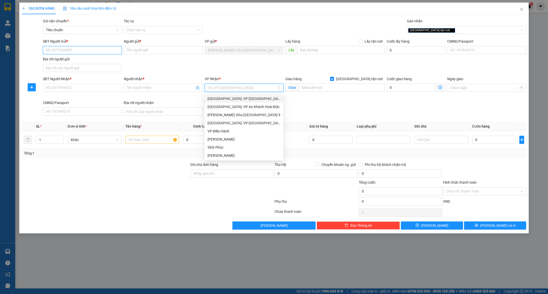
click at [96, 51] on input "SĐT Người Gửi *" at bounding box center [82, 50] width 79 height 8
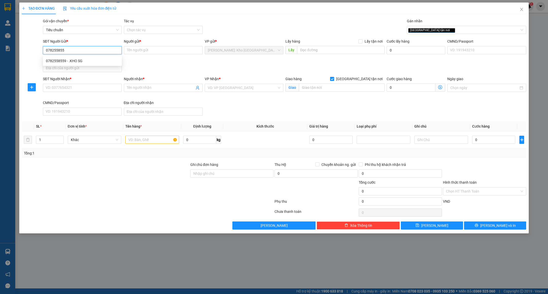
type input "0782558559"
click at [92, 59] on div "0782558559 - .KHO SG" at bounding box center [82, 61] width 73 height 6
type input ".KHO SG"
type input "0782558559"
click at [141, 51] on input ".KHO SG" at bounding box center [163, 50] width 79 height 8
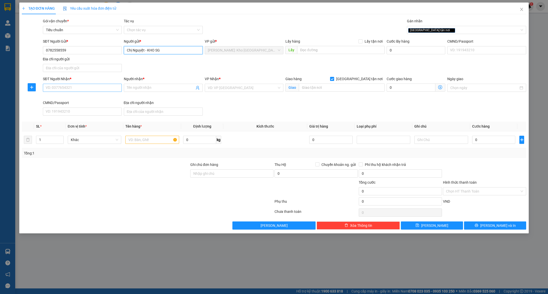
type input "Chị Nguyệt - KHO SG"
click at [88, 91] on input "SĐT Người Nhận *" at bounding box center [82, 88] width 79 height 8
click at [92, 106] on div "0904436509 - LONG - KHO ĐN" at bounding box center [82, 107] width 73 height 6
type input "0904436509"
type input "LONG - KHO ĐN"
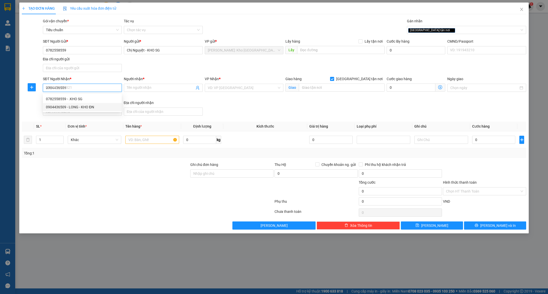
type input "SỐ 563/TRƯỜNG CHINH - HÒA PHÁT - CẨM LỆ - ĐÀ NẴNG"
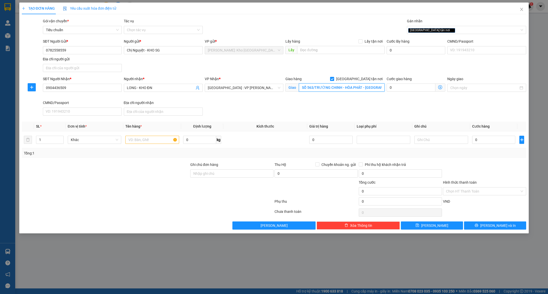
click at [363, 86] on input "SỐ 563/TRƯỜNG CHINH - HÒA PHÁT - CẨM LỆ - ĐÀ NẴNG" at bounding box center [342, 88] width 86 height 8
click at [55, 139] on input "1" at bounding box center [49, 140] width 27 height 8
type input "2"
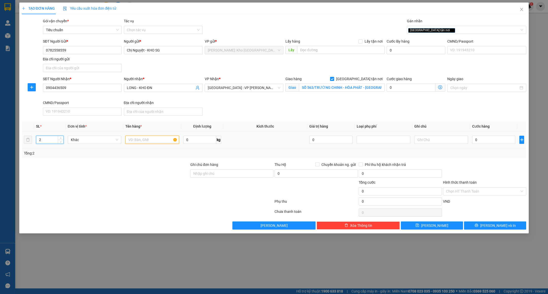
click at [157, 140] on input "text" at bounding box center [152, 140] width 54 height 8
type input "2 THÙNG GIẤY PỌC PE ( ĐÈN LEAD )"
click at [196, 138] on input "0" at bounding box center [199, 140] width 33 height 8
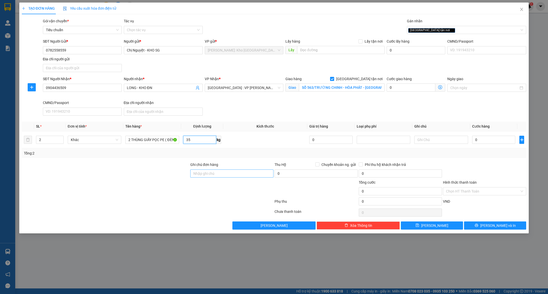
type input "35"
click at [209, 177] on input "Ghi chú đơn hàng" at bounding box center [231, 174] width 83 height 8
type input "h"
type input "HÀNG DỄ VỠ VẬN CHUYỂN NHẸ TAY - HƯ VỠ KHÔNG ĐỀN"
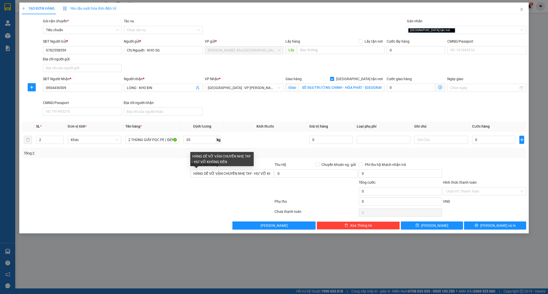
click at [174, 195] on div at bounding box center [105, 189] width 169 height 18
click at [446, 110] on div "SĐT Người Nhận * 0904436509 Người nhận * LONG - KHO ĐN VP Nhận * Đà Nẵng : VP T…" at bounding box center [285, 97] width 486 height 42
click at [501, 142] on input "0" at bounding box center [494, 140] width 43 height 8
type input "2"
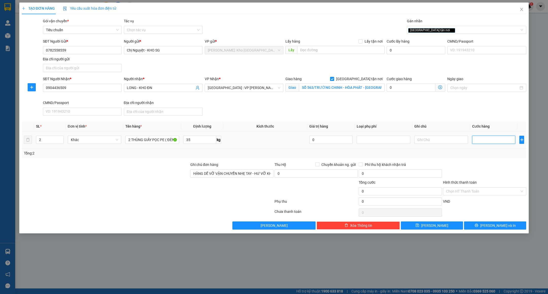
type input "2"
type input "24"
type input "240"
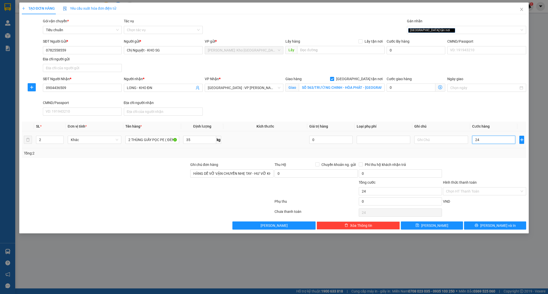
type input "240"
type input "240.000"
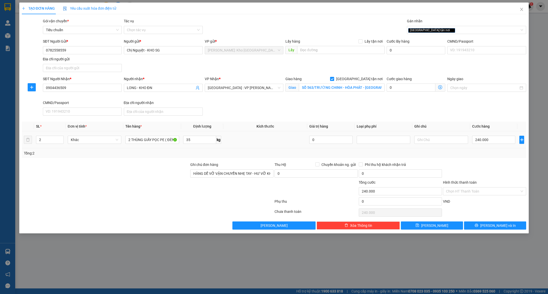
click at [486, 163] on div at bounding box center [485, 171] width 84 height 18
click at [498, 229] on span "Lưu và In" at bounding box center [499, 226] width 36 height 6
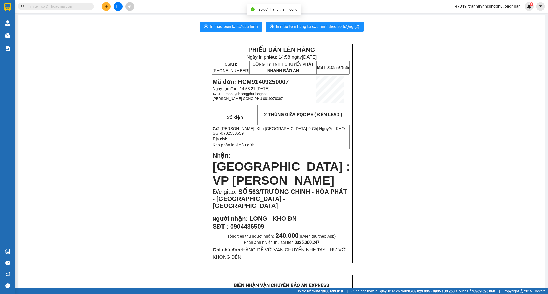
click at [234, 20] on div "In mẫu biên lai tự cấu hình In mẫu tem hàng tự cấu hình theo số lượng (2) PHIẾU…" at bounding box center [282, 281] width 528 height 532
click at [236, 24] on span "In mẫu biên lai tự cấu hình" at bounding box center [234, 26] width 48 height 6
click at [246, 28] on span "In mẫu biên lai tự cấu hình" at bounding box center [234, 26] width 48 height 6
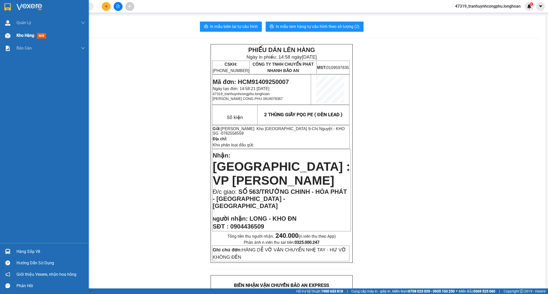
click at [10, 34] on img at bounding box center [7, 35] width 5 height 5
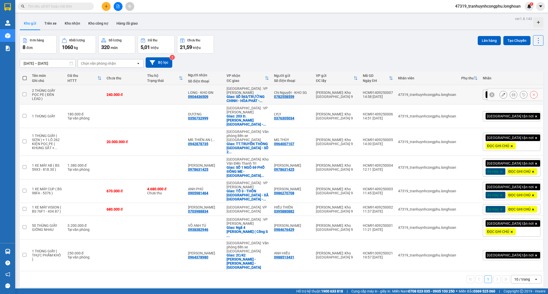
click at [500, 92] on button at bounding box center [503, 94] width 7 height 9
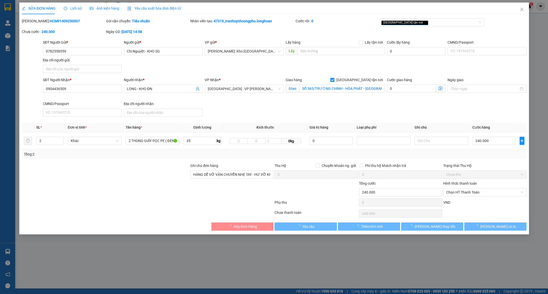
type input "0782558559"
type input "Chị Nguyệt - KHO SG"
type input "0904436509"
type input "LONG - KHO ĐN"
checkbox input "true"
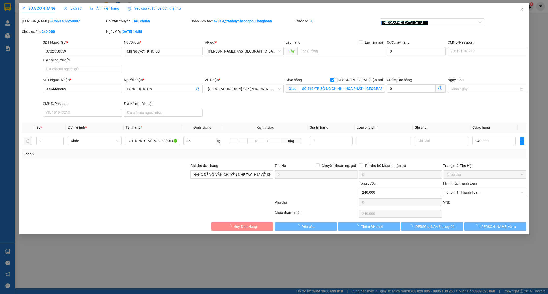
type input "SỐ 563/TRƯỜNG CHINH - HÒA PHÁT - CẨM LỆ - ĐÀ NẴNG"
type input "HÀNG DỄ VỠ VẬN CHUYỂN NHẸ TAY - HƯ VỠ KHÔNG ĐỀN"
type input "240.000"
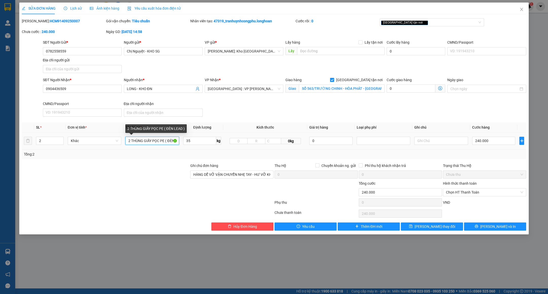
click at [132, 140] on input "2 THÙNG GIẤY PỌC PE ( ĐÈN LEAD )" at bounding box center [152, 141] width 54 height 8
type input "1 THÙNG GIẤY + 1 THÙNG GIẤY PỌC PE ( ĐÈN LEAD )"
click at [159, 169] on div at bounding box center [105, 172] width 169 height 18
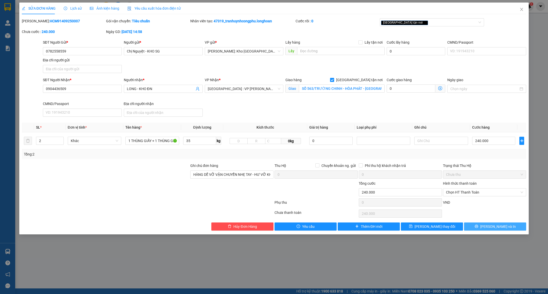
click at [490, 230] on button "Lưu và In" at bounding box center [495, 227] width 62 height 8
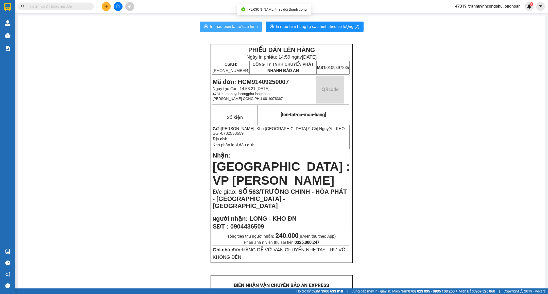
click at [238, 25] on span "In mẫu biên lai tự cấu hình" at bounding box center [234, 26] width 48 height 6
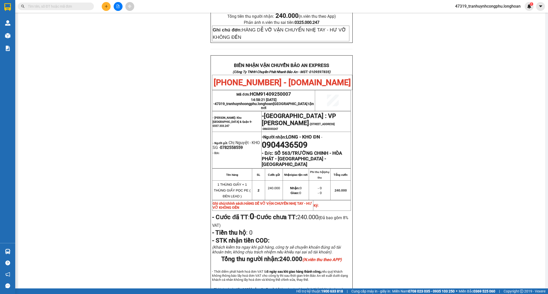
scroll to position [230, 0]
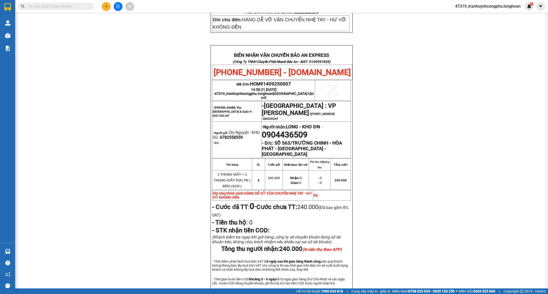
click at [282, 81] on span "HCM91409250007" at bounding box center [270, 84] width 41 height 6
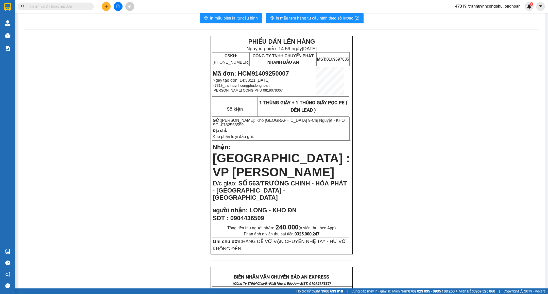
scroll to position [0, 0]
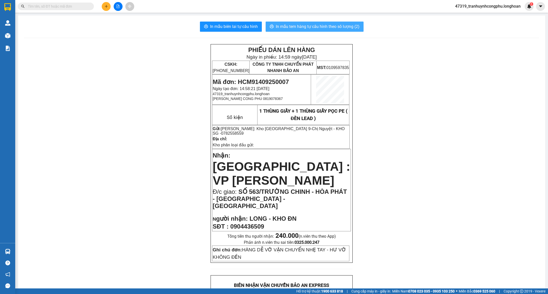
click at [327, 27] on span "In mẫu tem hàng tự cấu hình theo số lượng (2)" at bounding box center [318, 26] width 84 height 6
click at [280, 85] on span "Mã đơn: HCM91409250007" at bounding box center [251, 81] width 76 height 7
copy span "HCM91409250007"
click at [126, 130] on div "PHIẾU DÁN LÊN HÀNG Ngày in phiếu: 14:59 ngày 14-09-2025 CSKH: 1900.06.88.33 CÔN…" at bounding box center [281, 292] width 515 height 497
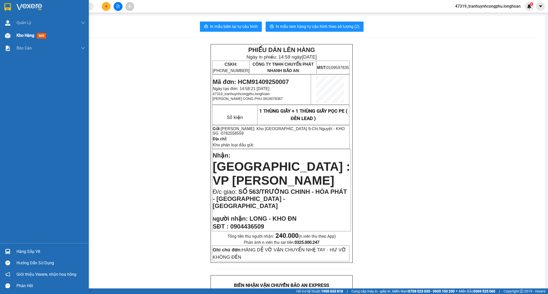
click at [7, 35] on img at bounding box center [7, 35] width 5 height 5
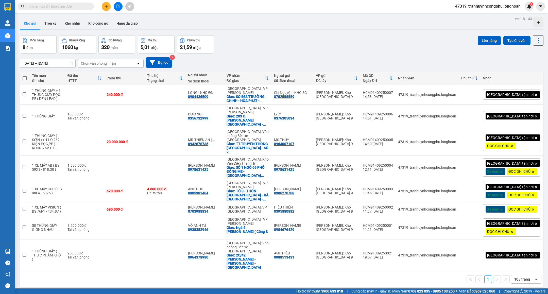
click at [290, 42] on div "Đơn hàng 8 đơn Khối lượng 1060 kg Số lượng 320 món Đã thu 5,01 triệu Chưa thu 2…" at bounding box center [282, 44] width 524 height 18
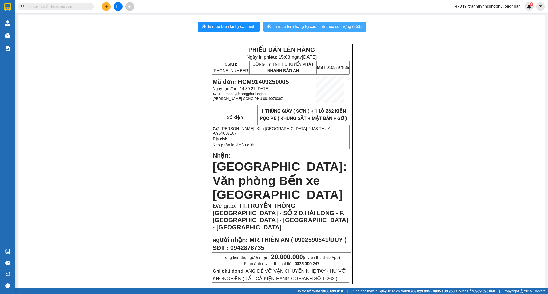
click at [311, 24] on span "In mẫu tem hàng tự cấu hình theo số lượng (263)" at bounding box center [318, 26] width 88 height 6
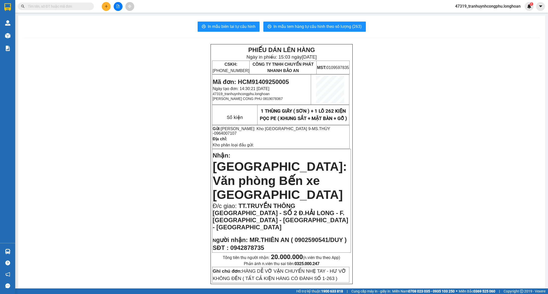
click at [312, 23] on button "In mẫu tem hàng tự cấu hình theo số lượng (263)" at bounding box center [315, 27] width 103 height 10
click at [326, 25] on span "In mẫu tem hàng tự cấu hình theo số lượng (263)" at bounding box center [318, 26] width 88 height 6
click at [301, 26] on span "In mẫu tem hàng tự cấu hình theo số lượng (263)" at bounding box center [318, 26] width 88 height 6
click at [296, 27] on span "In mẫu tem hàng tự cấu hình theo số lượng (263)" at bounding box center [318, 26] width 88 height 6
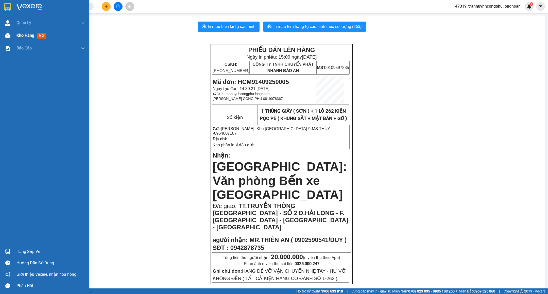
click at [13, 38] on div "Kho hàng mới" at bounding box center [44, 35] width 89 height 13
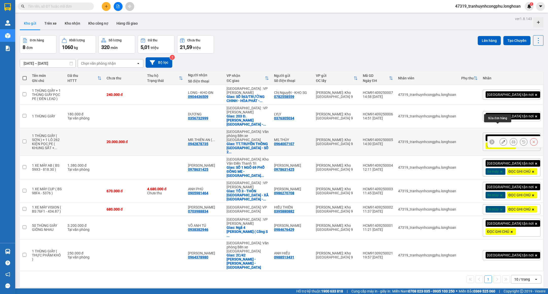
click at [502, 140] on icon at bounding box center [504, 142] width 4 height 4
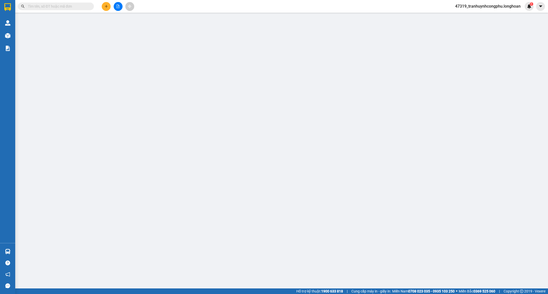
type input "0964007107"
type input "MS.THÙY"
type input "0942878735"
type input "MR.THIÊN AN ( 0902590541/DUY )"
checkbox input "true"
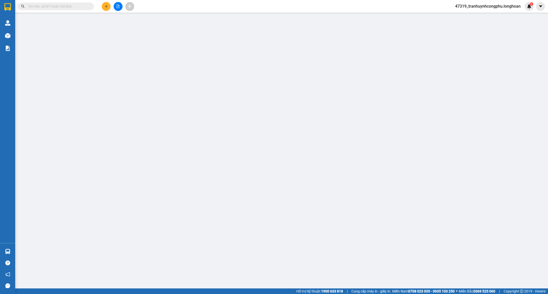
type input "TT.TRUYỀN THÔNG QUẢNG NINH - SỐ 2 Đ.HẢI LONG - F.ĐỒNG HẢI - TP.HẠ LONG - QUẢNG …"
type input "HÀNG DỄ VỠ VẬN CHUYỂN NHẸ TAY - HƯ VỠ KHÔNG ĐỀN ( TẤT CẢ KIỆN HÀNG CÓ ĐÁNH SỐ 1…"
type input "20.000.000"
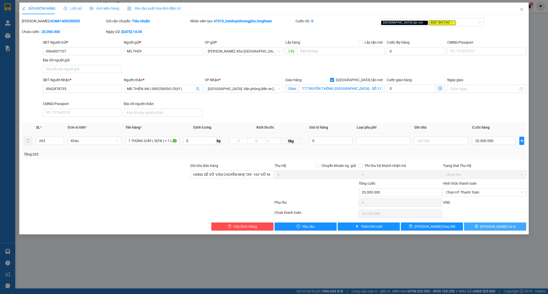
click at [484, 229] on button "Lưu và In" at bounding box center [495, 227] width 62 height 8
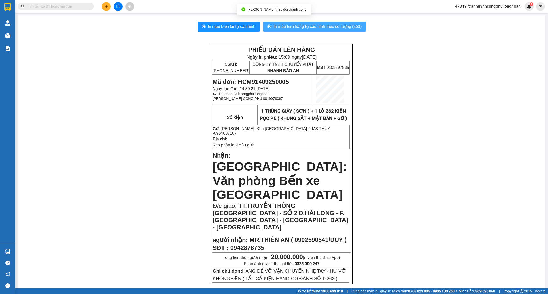
click at [355, 27] on span "In mẫu tem hàng tự cấu hình theo số lượng (263)" at bounding box center [318, 26] width 88 height 6
click at [318, 22] on button "In mẫu tem hàng tự cấu hình theo số lượng (263)" at bounding box center [315, 27] width 103 height 10
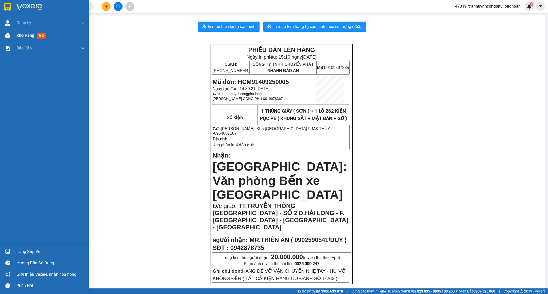
click at [18, 36] on span "Kho hàng" at bounding box center [26, 35] width 18 height 5
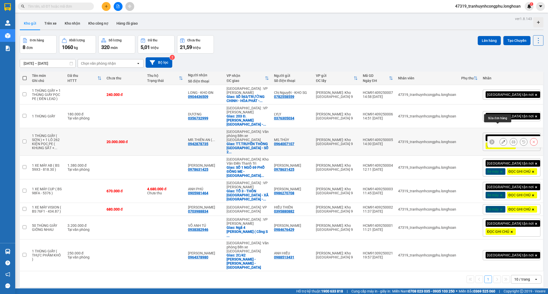
click at [502, 140] on icon at bounding box center [504, 142] width 4 height 4
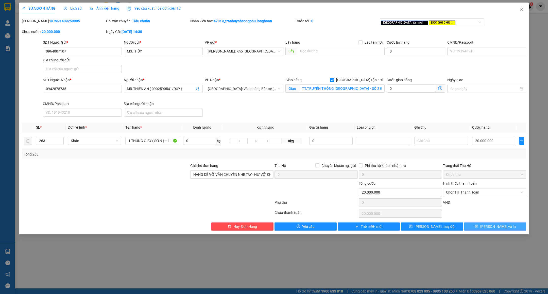
click at [479, 228] on icon "printer" at bounding box center [477, 227] width 4 height 4
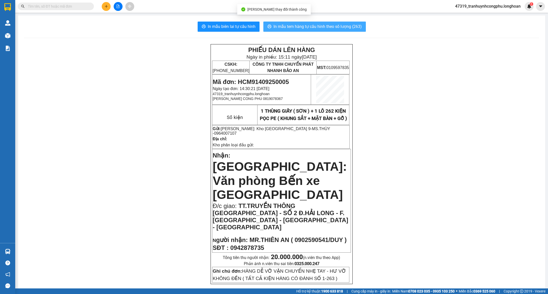
click at [355, 27] on span "In mẫu tem hàng tự cấu hình theo số lượng (263)" at bounding box center [318, 26] width 88 height 6
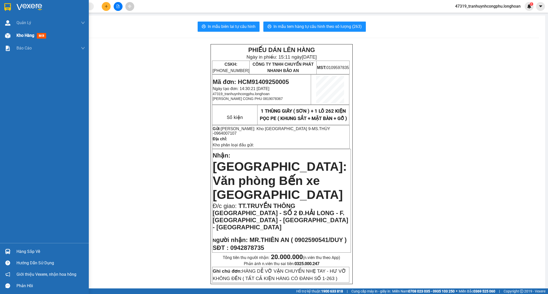
click at [7, 31] on div at bounding box center [7, 35] width 9 height 9
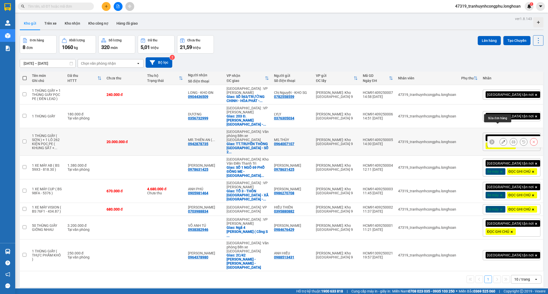
click at [502, 140] on icon at bounding box center [504, 142] width 4 height 4
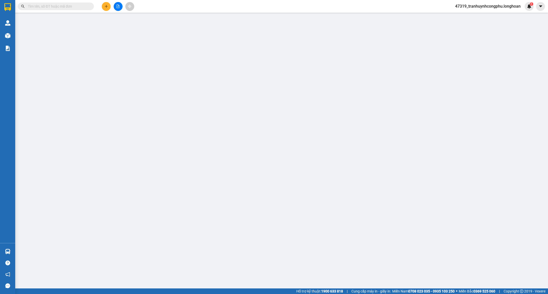
type input "0964007107"
type input "MS.THÙY"
type input "0942878735"
type input "MR.THIÊN AN ( 0902590541/DUY )"
checkbox input "true"
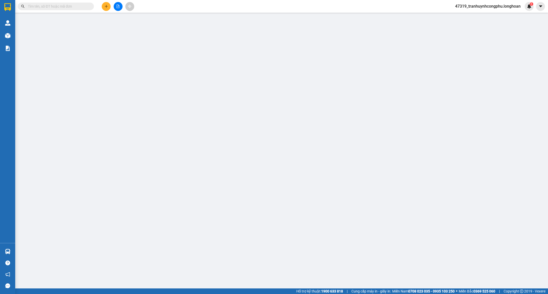
type input "TT.TRUYỀN THÔNG QUẢNG NINH - SỐ 2 Đ.HẢI LONG - F.ĐỒNG HẢI - TP.HẠ LONG - QUẢNG …"
type input "HÀNG DỄ VỠ VẬN CHUYỂN NHẸ TAY - HƯ VỠ KHÔNG ĐỀN ( TẤT CẢ KIỆN HÀNG CÓ ĐÁNH SỐ 1…"
type input "20.000.000"
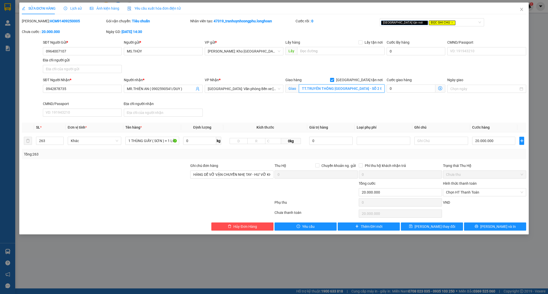
click at [342, 88] on input "TT.TRUYỀN THÔNG QUẢNG NINH - SỐ 2 Đ.HẢI LONG - F.ĐỒNG HẢI - TP.HẠ LONG - QUẢNG …" at bounding box center [342, 89] width 86 height 8
type input "TT.TRUYỀN THÔNG QUẢNG NINH - SỐ 2 Đ.HẢI LONG - F.HỒNG HẢI - TP.HẠ LONG - QUẢNG …"
click at [501, 230] on span "Lưu và In" at bounding box center [499, 227] width 36 height 6
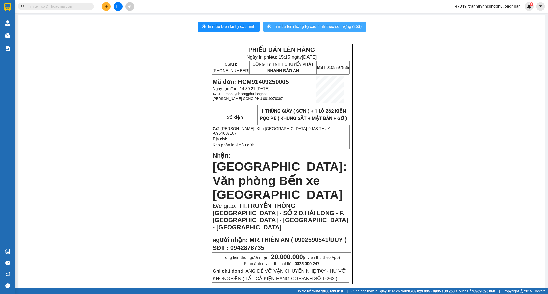
click at [315, 24] on span "In mẫu tem hàng tự cấu hình theo số lượng (263)" at bounding box center [318, 26] width 88 height 6
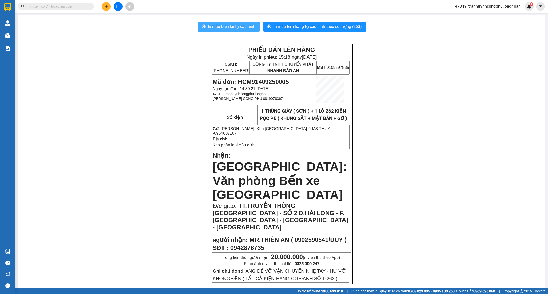
click at [232, 28] on span "In mẫu biên lai tự cấu hình" at bounding box center [232, 26] width 48 height 6
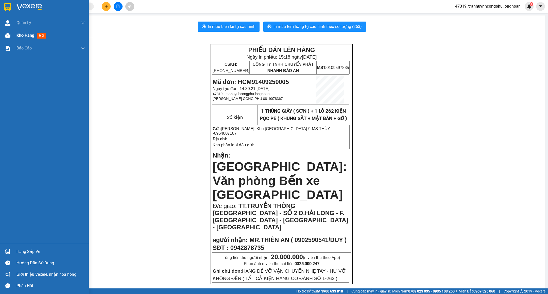
click at [15, 36] on div "Kho hàng mới" at bounding box center [44, 35] width 89 height 13
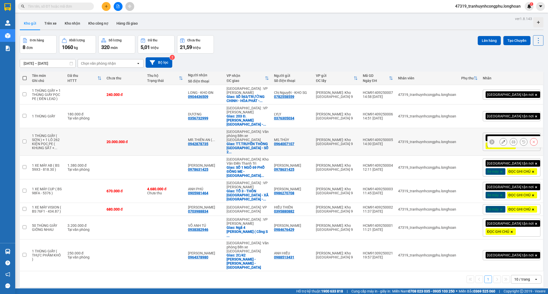
click at [502, 140] on icon at bounding box center [504, 142] width 4 height 4
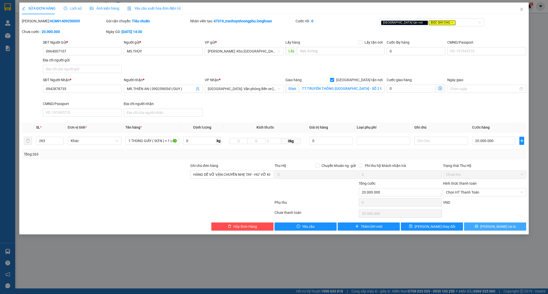
click at [494, 230] on span "Lưu và In" at bounding box center [499, 227] width 36 height 6
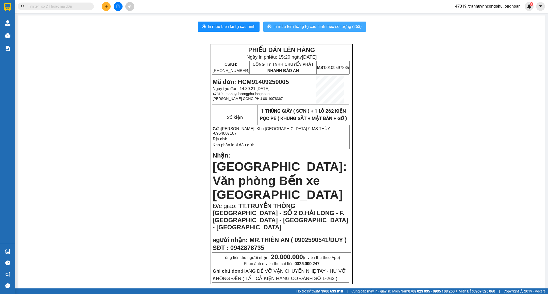
click at [352, 28] on span "In mẫu tem hàng tự cấu hình theo số lượng (263)" at bounding box center [318, 26] width 88 height 6
click at [45, 4] on input "text" at bounding box center [58, 7] width 60 height 6
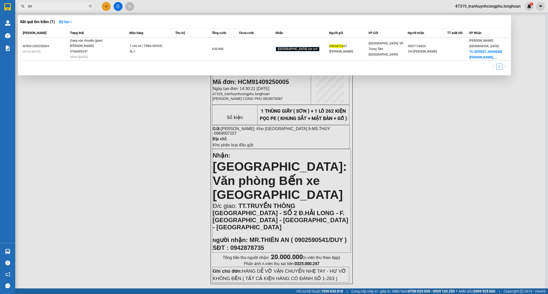
type input "0"
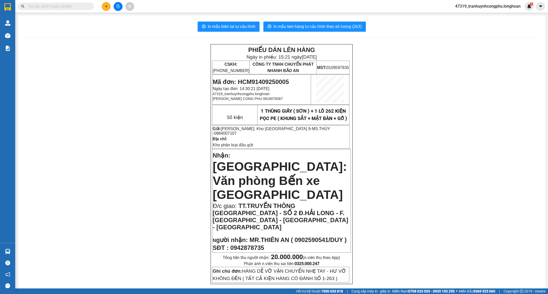
click at [240, 29] on span "In mẫu biên lai tự cấu hình" at bounding box center [232, 26] width 48 height 6
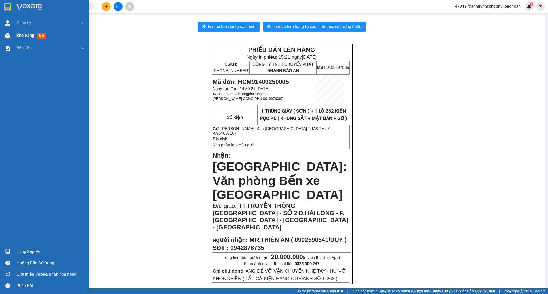
click at [12, 34] on div "Kho hàng mới" at bounding box center [44, 35] width 89 height 13
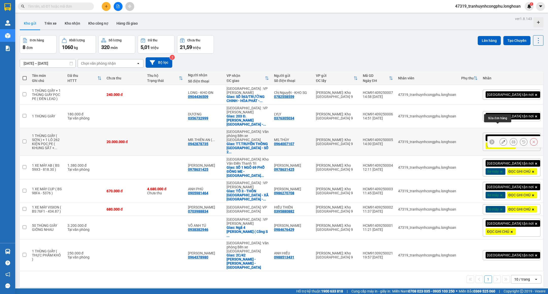
click at [500, 138] on button at bounding box center [503, 142] width 7 height 9
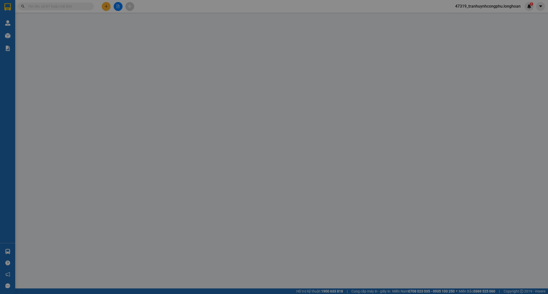
type input "0964007107"
type input "MS.THÙY"
type input "0942878735"
type input "MR.THIÊN AN ( 0902590541/DUY )"
checkbox input "true"
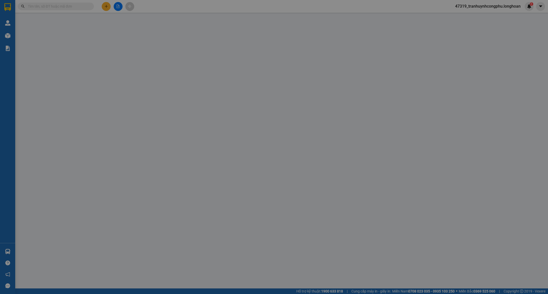
type input "TT.TRUYỀN THÔNG QUẢNG NINH - SỐ 2 Đ.HẢI LONG - F.HỒNG HẢI - TP.HẠ LONG - QUẢNG …"
type input "HÀNG DỄ VỠ VẬN CHUYỂN NHẸ TAY - HƯ VỠ KHÔNG ĐỀN ( TẤT CẢ KIỆN HÀNG CÓ ĐÁNH SỐ 1…"
type input "20.000.000"
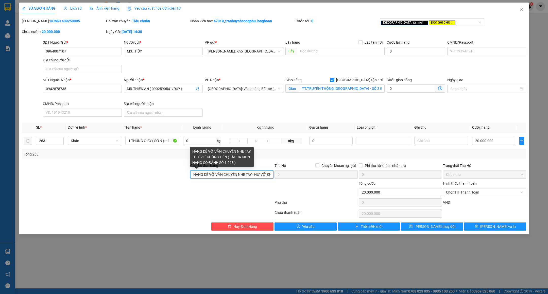
click at [191, 175] on input "HÀNG DỄ VỠ VẬN CHUYỂN NHẸ TAY - HƯ VỠ KHÔNG ĐỀN ( TẤT CẢ KIỆN HÀNG CÓ ĐÁNH SỐ 1…" at bounding box center [231, 175] width 83 height 8
type input "( 200 BILL CỦA KHÁCH 63 BILL BẢO AN ) VỠ VẬN CHUYỂN NHẸ TAY - HƯ VỠ KHÔNG ĐỀN (…"
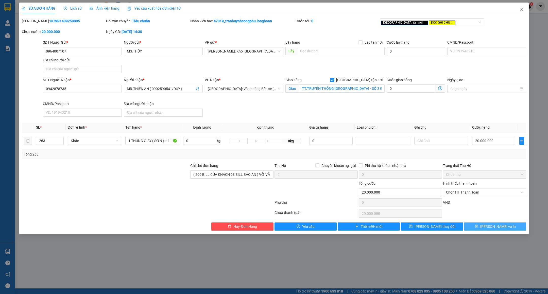
click at [476, 229] on button "Lưu và In" at bounding box center [495, 227] width 62 height 8
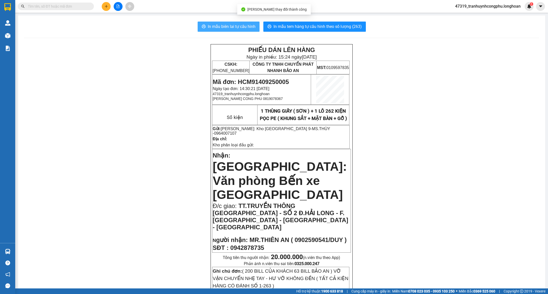
click at [229, 25] on span "In mẫu biên lai tự cấu hình" at bounding box center [232, 26] width 48 height 6
click at [269, 78] on span "Mã đơn: HCM91409250005" at bounding box center [251, 81] width 76 height 7
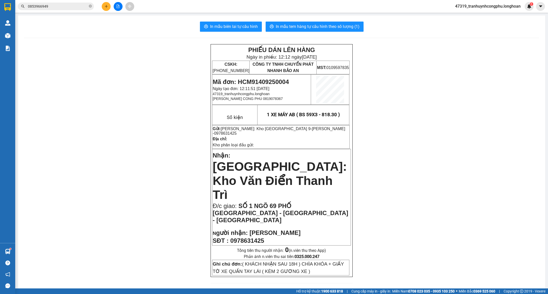
click at [265, 79] on span "Mã đơn: HCM91409250004" at bounding box center [251, 81] width 76 height 7
copy span "HCM91409250004"
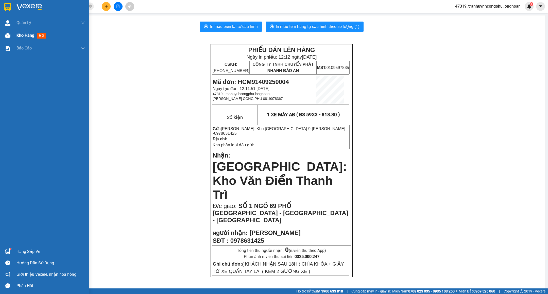
click at [15, 35] on div "Kho hàng mới" at bounding box center [44, 35] width 89 height 13
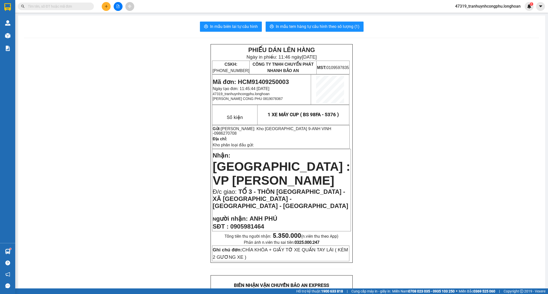
click at [280, 82] on span "Mã đơn: HCM91409250003" at bounding box center [251, 81] width 76 height 7
copy span "HCM91409250003"
click at [156, 118] on div "PHIẾU DÁN LÊN HÀNG Ngày in phiếu: 11:46 [DATE] CSKH: [PHONE_NUMBER] CÔNG TY TNH…" at bounding box center [281, 299] width 515 height 510
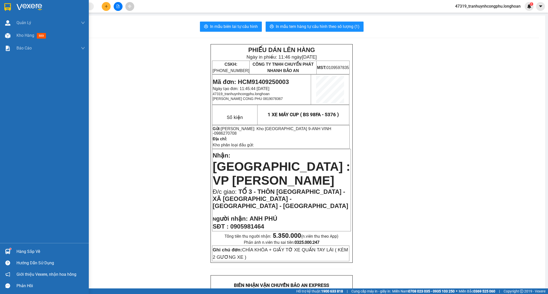
click at [11, 36] on div at bounding box center [7, 35] width 9 height 9
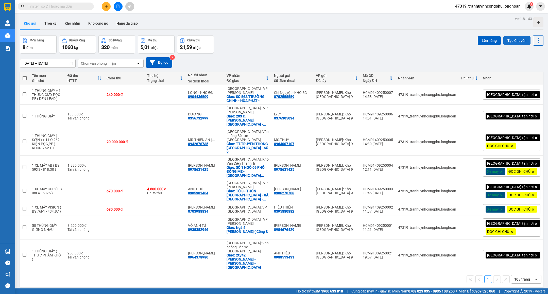
click at [504, 40] on button "Tạo Chuyến" at bounding box center [517, 40] width 27 height 9
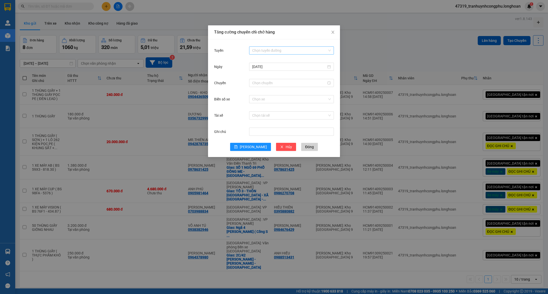
click at [287, 49] on input "Tuyến" at bounding box center [289, 51] width 75 height 8
click at [272, 51] on input "Tuyến" at bounding box center [289, 51] width 75 height 8
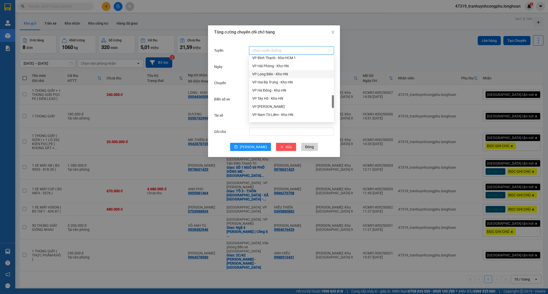
scroll to position [191, 0]
click at [274, 77] on div "VP Thủ Đức - Kho HCM 1" at bounding box center [291, 81] width 85 height 8
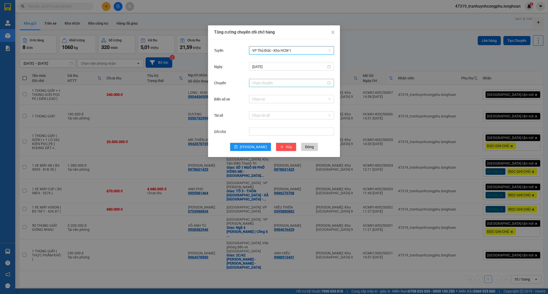
click at [274, 84] on input "Chuyến" at bounding box center [289, 83] width 74 height 6
click at [256, 137] on div "15" at bounding box center [256, 138] width 14 height 7
click at [271, 136] on div "30" at bounding box center [271, 138] width 14 height 7
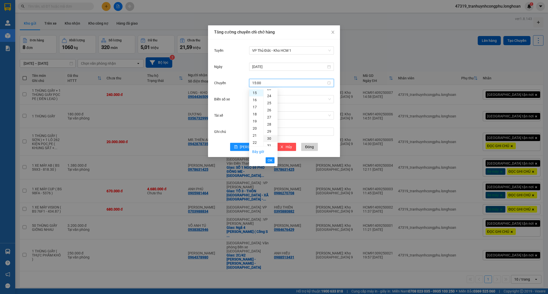
type input "15:30"
click at [273, 159] on button "OK" at bounding box center [270, 160] width 9 height 6
click at [247, 142] on div "Ghi chú" at bounding box center [274, 135] width 120 height 16
click at [245, 150] on button "[PERSON_NAME]" at bounding box center [250, 147] width 41 height 8
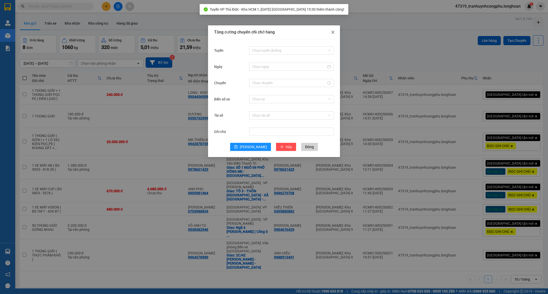
click at [331, 30] on icon "close" at bounding box center [333, 32] width 4 height 4
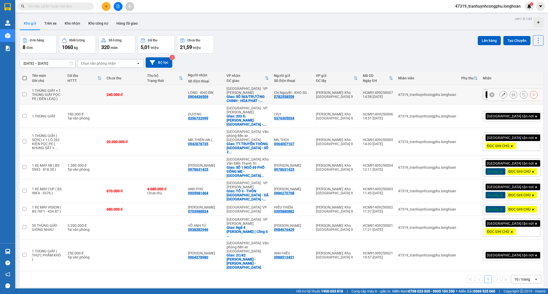
click at [104, 92] on td at bounding box center [84, 95] width 39 height 20
checkbox input "true"
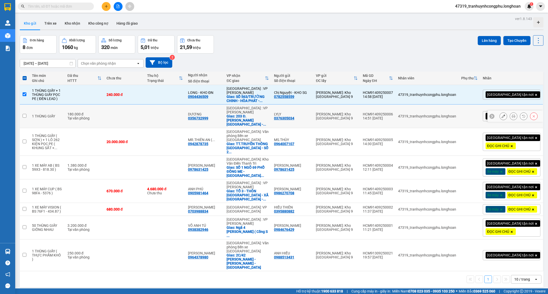
click at [102, 116] on div "Tại văn phòng" at bounding box center [85, 118] width 34 height 4
checkbox input "true"
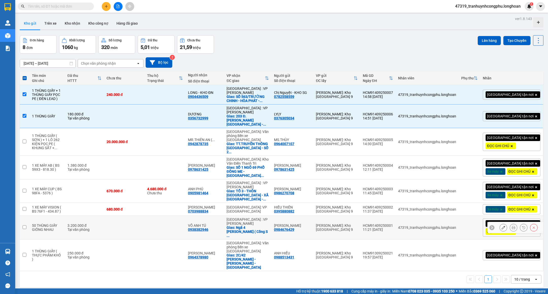
click at [76, 231] on div "Tại văn phòng" at bounding box center [85, 230] width 34 height 4
checkbox input "true"
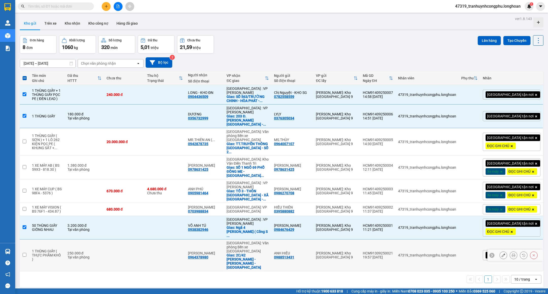
click at [74, 254] on td "250.000 đ Tại văn phòng" at bounding box center [84, 256] width 39 height 32
checkbox input "true"
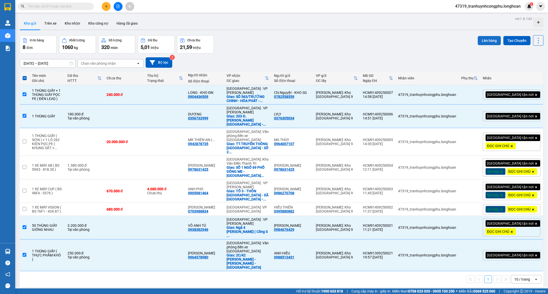
click at [483, 41] on button "Lên hàng" at bounding box center [489, 40] width 23 height 9
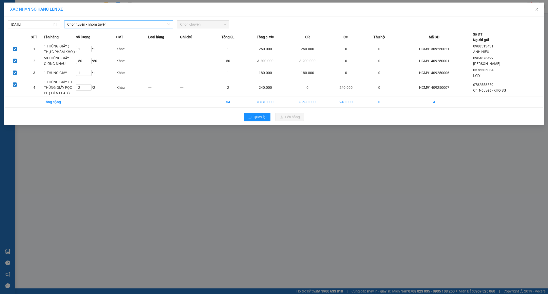
click at [126, 22] on span "Chọn tuyến - nhóm tuyến" at bounding box center [118, 25] width 103 height 8
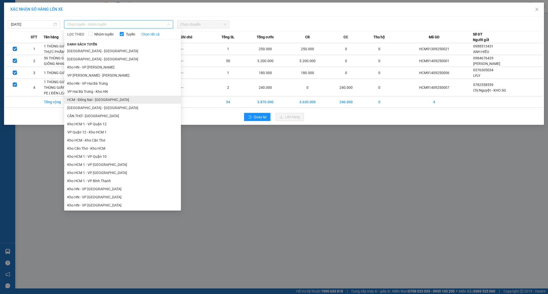
scroll to position [127, 0]
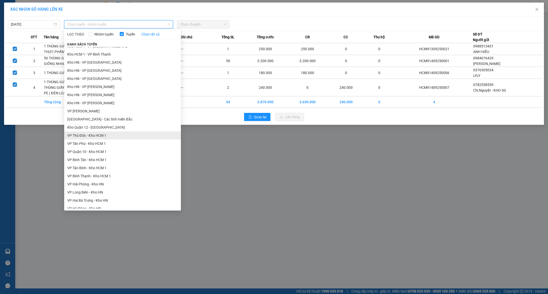
click at [109, 134] on li "VP Thủ Đức - Kho HCM 1" at bounding box center [122, 136] width 117 height 8
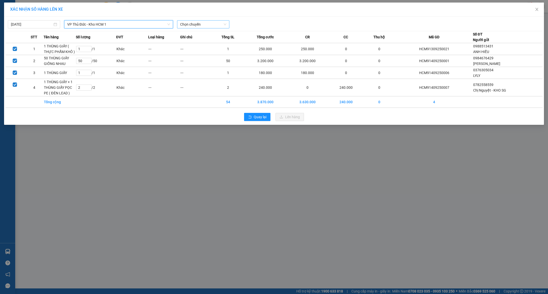
click at [206, 21] on span "Chọn chuyến" at bounding box center [203, 25] width 46 height 8
click at [199, 42] on div "15:30 (TC)" at bounding box center [200, 43] width 40 height 6
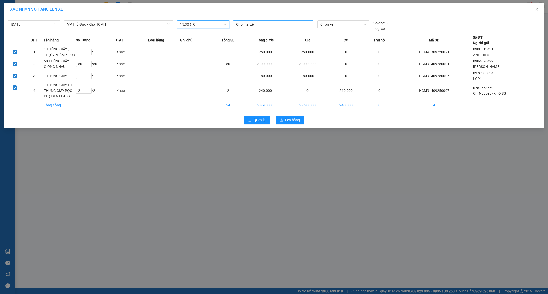
click at [276, 22] on div at bounding box center [274, 24] width 78 height 6
type input "NGỌC"
click at [272, 50] on div "[PERSON_NAME] 0704.111.247" at bounding box center [271, 51] width 70 height 6
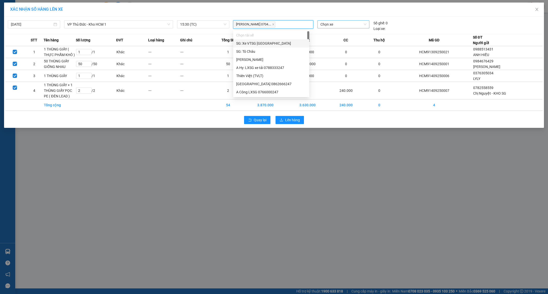
click at [332, 24] on span "Chọn xe" at bounding box center [344, 25] width 46 height 8
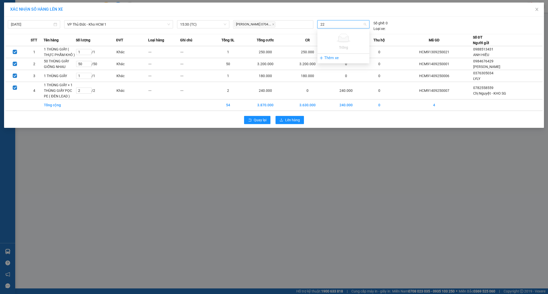
type input "2"
click at [296, 121] on span "Lên hàng" at bounding box center [292, 120] width 15 height 6
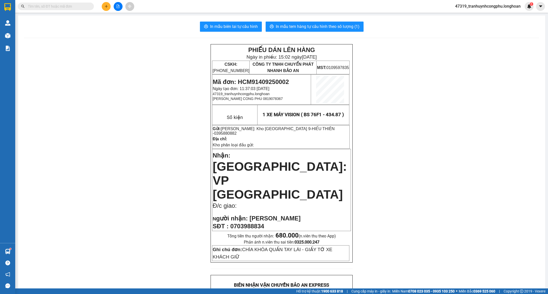
click at [259, 80] on span "Mã đơn: HCM91409250002" at bounding box center [251, 81] width 76 height 7
click at [145, 90] on div "PHIẾU DÁN LÊN HÀNG Ngày in phiếu: 15:02 [DATE] CSKH: [PHONE_NUMBER] CÔNG TY TNH…" at bounding box center [281, 285] width 515 height 482
click at [275, 78] on td "Mã đơn: HCM91409250002 Ngày tạo đơn: 11:37:03 [DATE] 47319_tranhuynhcongphu.[PE…" at bounding box center [262, 90] width 99 height 30
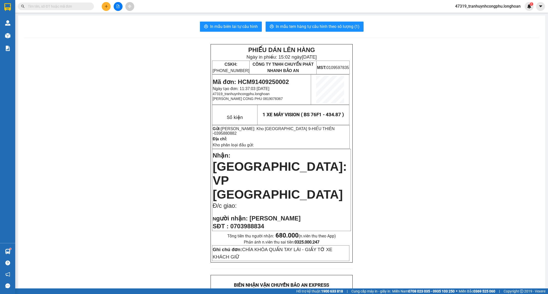
click at [145, 89] on div "PHIẾU DÁN LÊN HÀNG Ngày in phiếu: 15:02 [DATE] CSKH: [PHONE_NUMBER] CÔNG TY TNH…" at bounding box center [281, 285] width 515 height 482
click at [282, 80] on span "Mã đơn: HCM91409250002" at bounding box center [251, 81] width 76 height 7
copy span "HCM91409250002"
click at [110, 114] on div "PHIẾU DÁN LÊN HÀNG Ngày in phiếu: 15:02 [DATE] CSKH: [PHONE_NUMBER] CÔNG TY TNH…" at bounding box center [281, 285] width 515 height 482
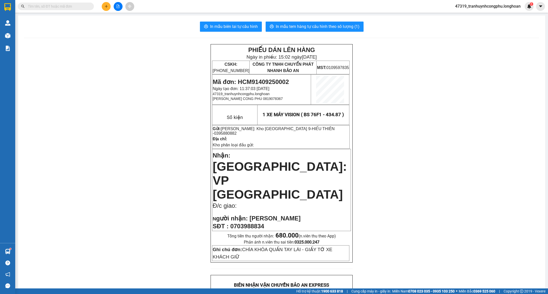
click at [113, 137] on div "PHIẾU DÁN LÊN HÀNG Ngày in phiếu: 15:02 [DATE] CSKH: [PHONE_NUMBER] CÔNG TY TNH…" at bounding box center [281, 285] width 515 height 482
click at [97, 245] on div "PHIẾU DÁN LÊN HÀNG Ngày in phiếu: 15:02 [DATE] CSKH: [PHONE_NUMBER] CÔNG TY TNH…" at bounding box center [281, 285] width 515 height 482
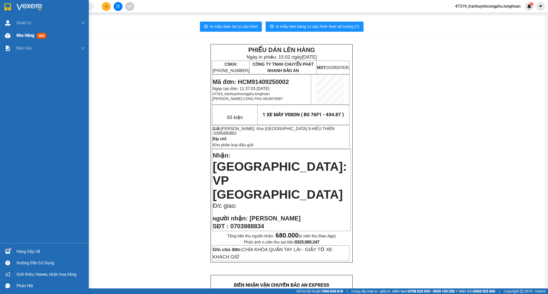
click at [23, 33] on span "Kho hàng" at bounding box center [26, 35] width 18 height 5
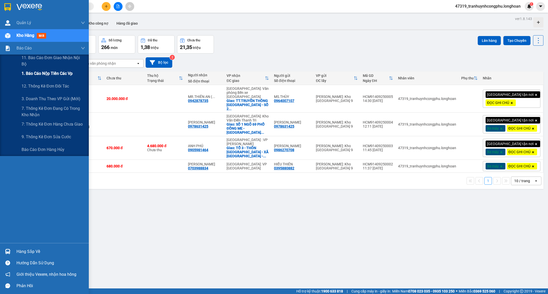
click at [39, 75] on span "1. Báo cáo nộp tiền các vp" at bounding box center [47, 73] width 51 height 6
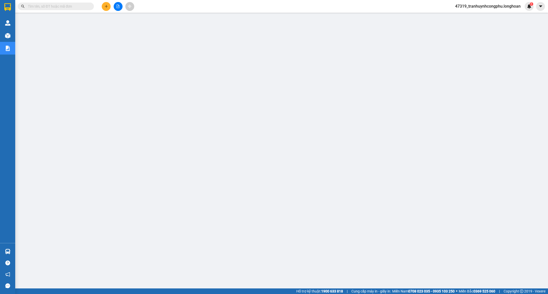
click at [310, 266] on main at bounding box center [274, 144] width 548 height 289
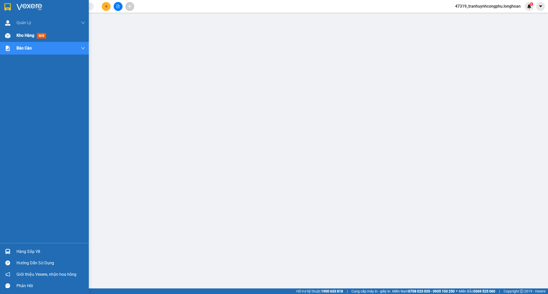
click at [12, 37] on div at bounding box center [7, 35] width 9 height 9
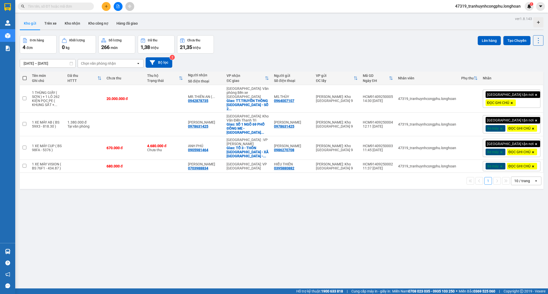
click at [109, 6] on button at bounding box center [106, 6] width 9 height 9
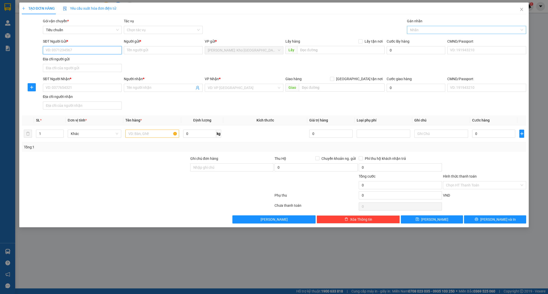
click at [431, 31] on div at bounding box center [465, 30] width 112 height 6
type input "XE"
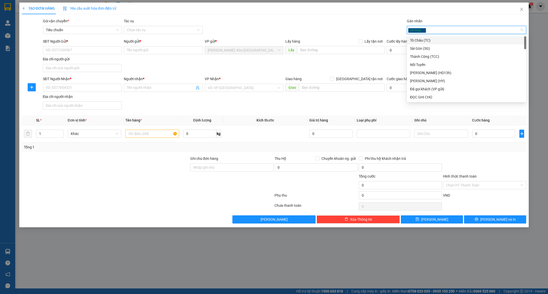
type input "D"
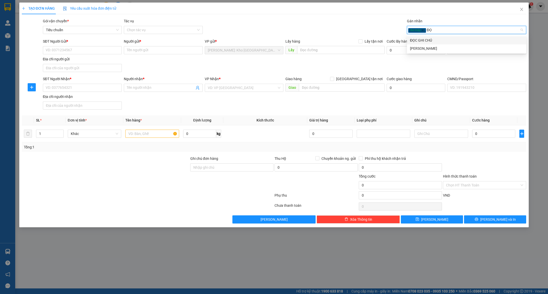
type input "Đ"
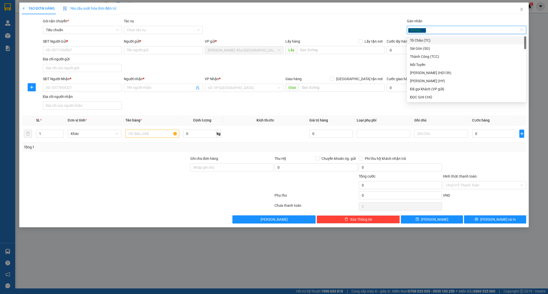
type input "D"
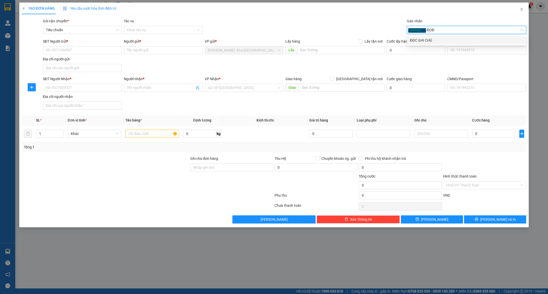
click at [407, 36] on div "ĐỌC GHI CHÚ" at bounding box center [407, 36] width 0 height 0
type input "ĐỌ"
click at [428, 40] on div "ĐỌC GHI CHÚ" at bounding box center [466, 41] width 113 height 6
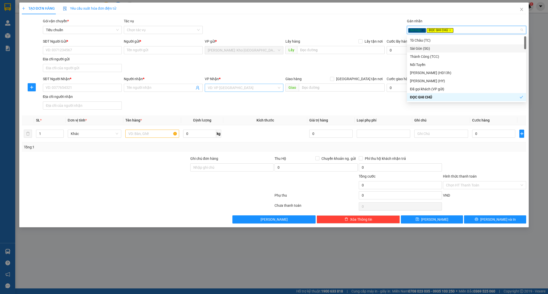
click at [255, 91] on input "search" at bounding box center [242, 88] width 69 height 8
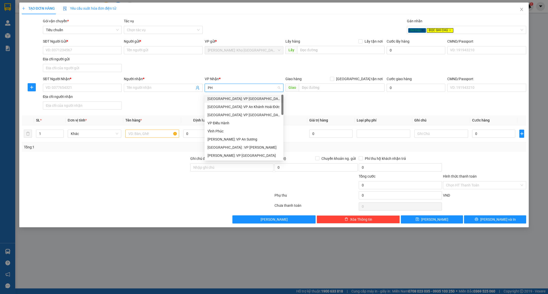
type input "PHU"
click at [224, 149] on div "[GEOGRAPHIC_DATA]" at bounding box center [247, 148] width 78 height 6
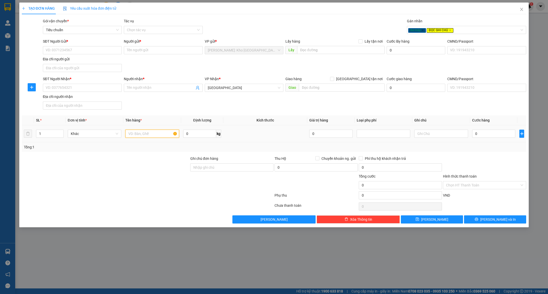
click at [156, 137] on input "text" at bounding box center [152, 134] width 54 height 8
type input "1 XE MÁY SH MOD ( BS"
click at [328, 85] on input "text" at bounding box center [342, 88] width 86 height 8
type input "[GEOGRAPHIC_DATA] : [GEOGRAPHIC_DATA] TRÊN QL1A"
click at [327, 86] on input "[GEOGRAPHIC_DATA] : [GEOGRAPHIC_DATA] TRÊN QL1A" at bounding box center [342, 88] width 86 height 8
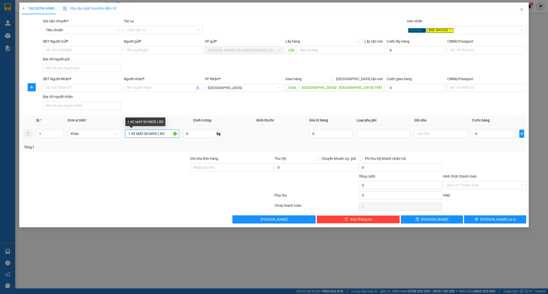
click at [167, 137] on input "1 XE MÁY SH MOD ( BS" at bounding box center [152, 134] width 54 height 8
type input "1 XE MÁY SH MOD ( BS 78AF - 113.03 )"
click at [229, 172] on input "Ghi chú đơn hàng" at bounding box center [231, 168] width 83 height 8
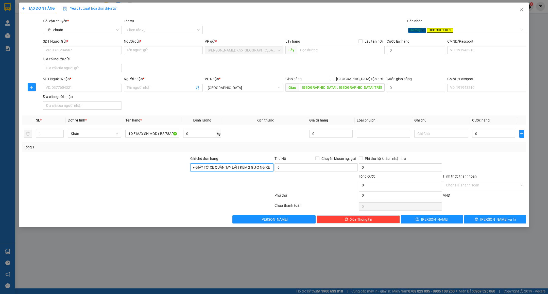
scroll to position [0, 22]
type input "CHÌA KHÓA + GIẤY TỜ XE QUẤN TAY LÁI ( KÈM 2 GƯƠNG XE )"
click at [143, 185] on div at bounding box center [105, 183] width 169 height 18
click at [490, 136] on input "0" at bounding box center [494, 134] width 43 height 8
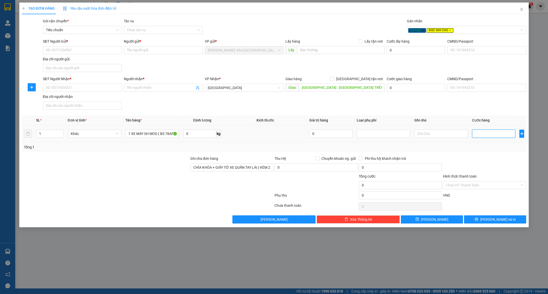
type input "7"
type input "73"
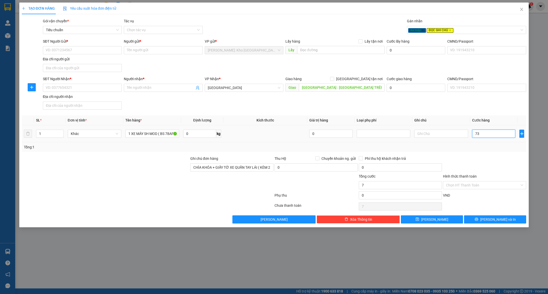
type input "73"
type input "730"
click at [464, 157] on div at bounding box center [485, 165] width 84 height 18
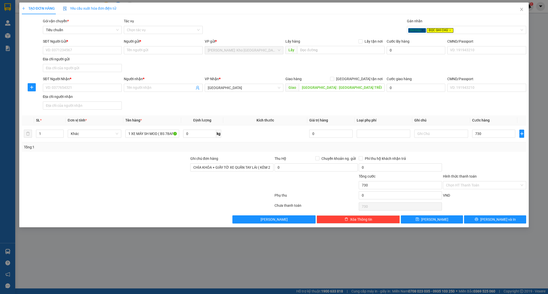
type input "730.000"
click at [84, 48] on input "SĐT Người Gửi *" at bounding box center [82, 50] width 79 height 8
click at [78, 50] on input "0376483495" at bounding box center [82, 50] width 79 height 8
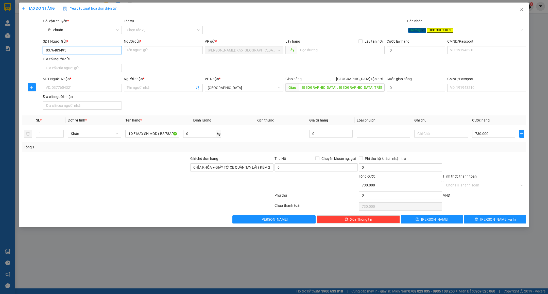
click at [78, 50] on input "0376483495" at bounding box center [82, 50] width 79 height 8
type input "0376483495"
click at [134, 50] on input "Người gửi *" at bounding box center [163, 50] width 79 height 8
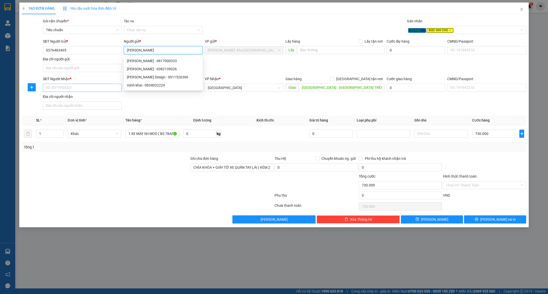
type input "[PERSON_NAME]"
click at [67, 86] on input "SĐT Người Nhận *" at bounding box center [82, 88] width 79 height 8
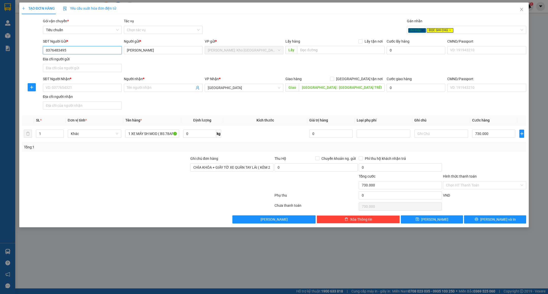
click at [81, 50] on input "0376483495" at bounding box center [82, 50] width 79 height 8
click at [88, 90] on input "SĐT Người Nhận *" at bounding box center [82, 88] width 79 height 8
paste input "0376483495"
type input "0376483495"
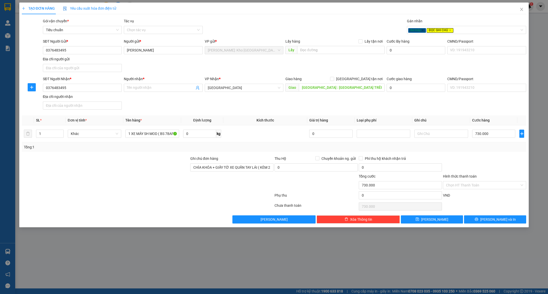
click at [165, 96] on div "SĐT Người Nhận * 0376483495 Người nhận * Tên người nhận VP Nhận * [GEOGRAPHIC_D…" at bounding box center [285, 94] width 486 height 36
click at [167, 90] on input "Người nhận *" at bounding box center [161, 88] width 68 height 6
click at [163, 86] on input "[PERSON_NAME] ( 0866695245" at bounding box center [161, 88] width 68 height 6
type input "[PERSON_NAME] ( 0866695245/PHƯƠNG )"
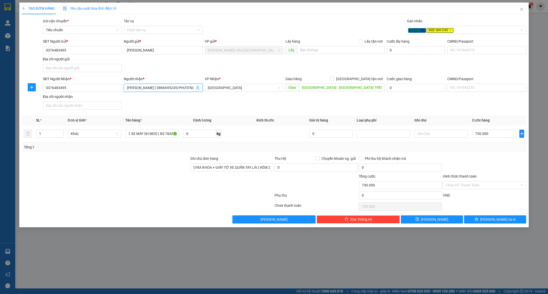
click at [153, 111] on div "SĐT Người Nhận * 0376483495 Người nhận * MINH KHAI ( 0866695245/PHƯƠNG ) [GEOGR…" at bounding box center [285, 94] width 486 height 36
click at [484, 188] on input "Hình thức thanh toán" at bounding box center [483, 186] width 74 height 8
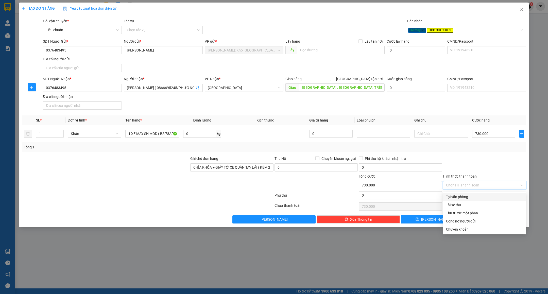
click at [478, 194] on div "Tại văn phòng" at bounding box center [484, 197] width 77 height 6
type input "0"
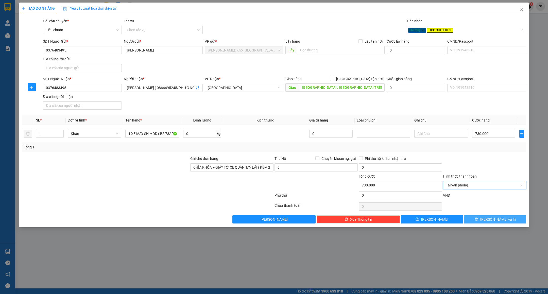
click at [485, 219] on button "[PERSON_NAME] và In" at bounding box center [495, 220] width 62 height 8
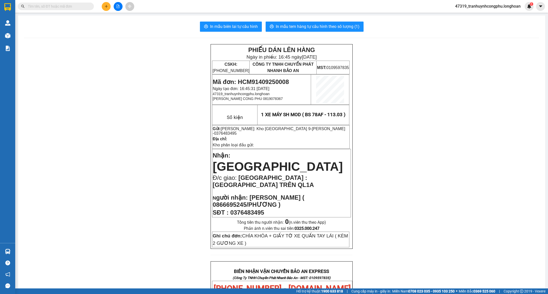
click at [242, 21] on div "In mẫu biên lai tự cấu hình In mẫu tem hàng tự cấu hình theo số lượng (1) PHIẾU…" at bounding box center [282, 276] width 528 height 523
click at [245, 25] on span "In mẫu biên lai tự cấu hình" at bounding box center [234, 26] width 48 height 6
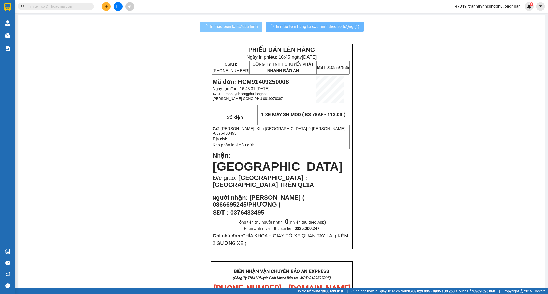
click at [332, 29] on span "In mẫu tem hàng tự cấu hình theo số lượng (1)" at bounding box center [318, 26] width 84 height 6
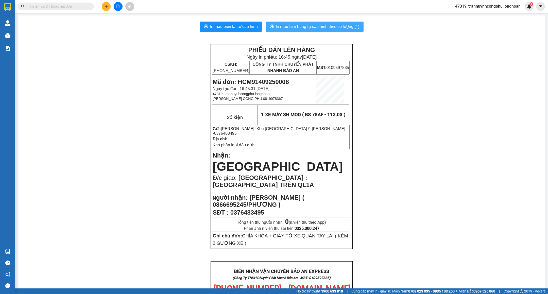
click at [322, 26] on span "In mẫu tem hàng tự cấu hình theo số lượng (1)" at bounding box center [318, 26] width 84 height 6
